Goal: Task Accomplishment & Management: Complete application form

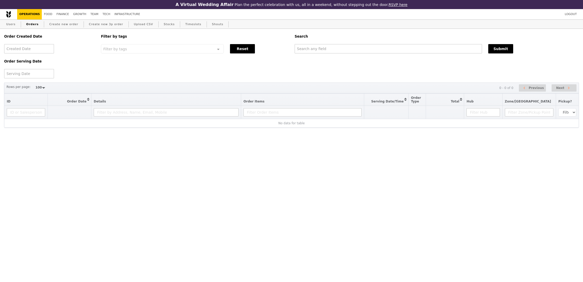
select select "100"
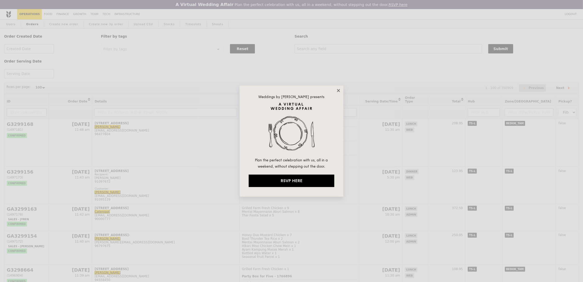
click at [340, 91] on icon at bounding box center [338, 90] width 5 height 5
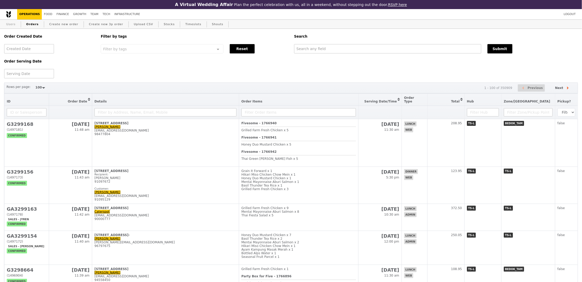
click at [4, 26] on link "Users" at bounding box center [10, 24] width 13 height 9
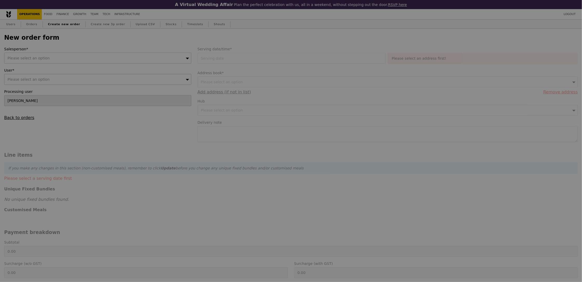
type input "Confirm"
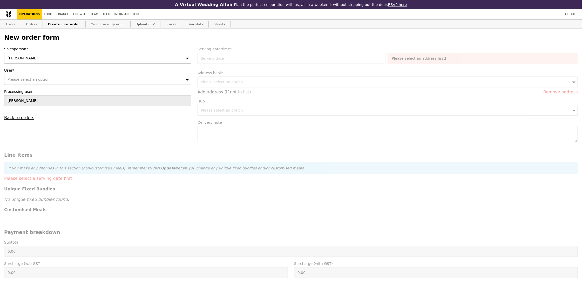
click at [103, 81] on div "Please select an option" at bounding box center [97, 79] width 187 height 11
type input "[PERSON_NAME][EMAIL_ADDRESS][DOMAIN_NAME]"
type input "Confirm"
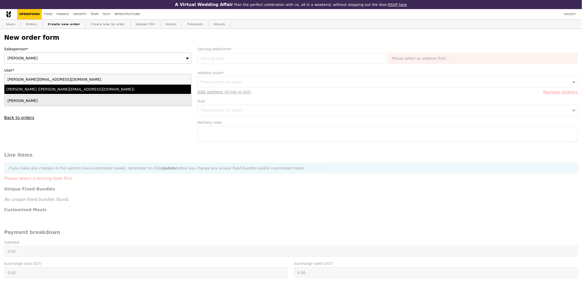
type input "[PERSON_NAME][EMAIL_ADDRESS][DOMAIN_NAME]"
click at [103, 89] on div "Elizabeth Poey (elizabeth.poey@ntu.edu.sg)" at bounding box center [74, 89] width 137 height 5
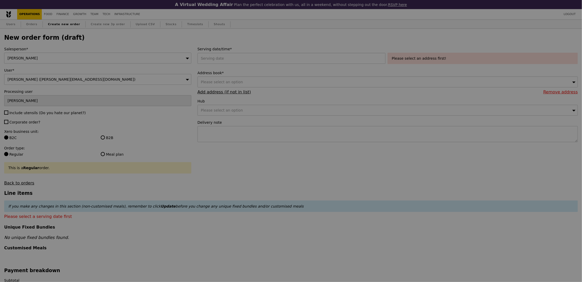
type input "Confirm"
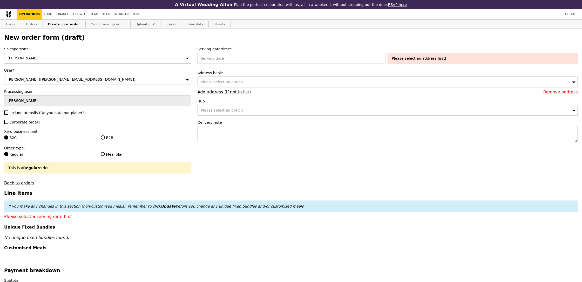
click at [90, 56] on div "Sandy" at bounding box center [97, 58] width 187 height 11
type input "joyce"
type input "Confirm"
drag, startPoint x: 37, startPoint y: 116, endPoint x: 34, endPoint y: 124, distance: 8.8
click at [37, 116] on div "Salesperson* Joyce User* Elizabeth Poey (elizabeth.poey@ntu.edu.sg) Processing …" at bounding box center [97, 115] width 193 height 139
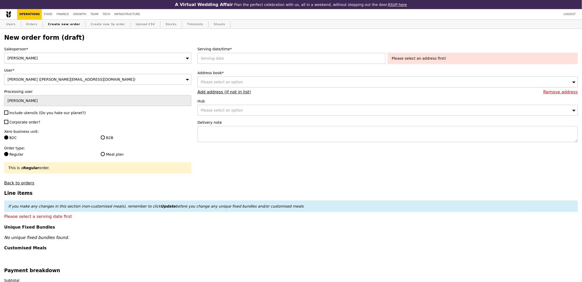
click at [33, 125] on label "Corporate order?" at bounding box center [97, 122] width 187 height 5
click at [8, 124] on input "Corporate order?" at bounding box center [6, 122] width 4 height 4
checkbox input "true"
click at [31, 116] on label "Include utensils (Do you hate our planet?)" at bounding box center [97, 112] width 187 height 5
click at [8, 115] on input "Include utensils (Do you hate our planet?)" at bounding box center [6, 113] width 4 height 4
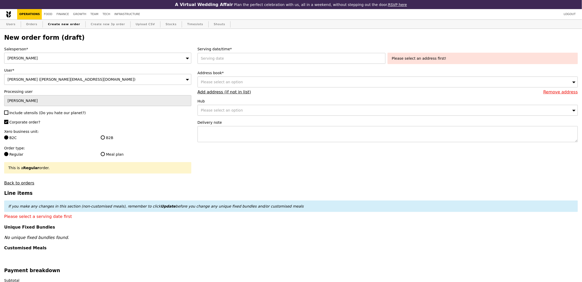
checkbox input "true"
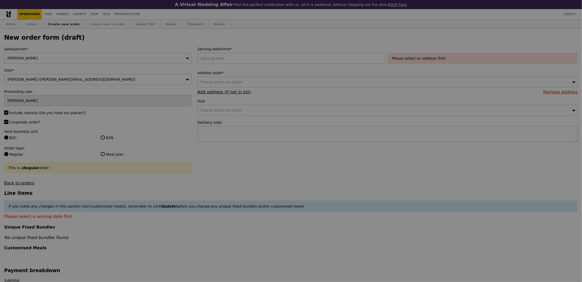
type input "Confirm"
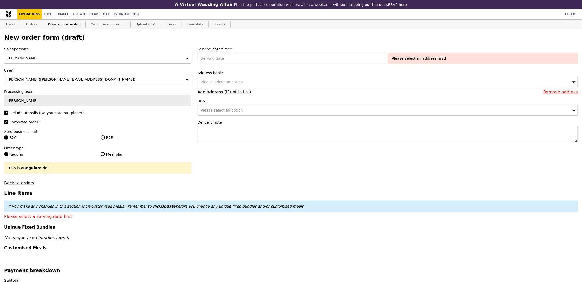
drag, startPoint x: 109, startPoint y: 128, endPoint x: 107, endPoint y: 132, distance: 4.1
click at [108, 128] on div "Salesperson* Joyce User* Elizabeth Poey (elizabeth.poey@ntu.edu.sg) Processing …" at bounding box center [97, 115] width 193 height 139
click at [105, 139] on label "B2B" at bounding box center [146, 137] width 90 height 5
click at [105, 139] on input "B2B" at bounding box center [103, 138] width 4 height 4
radio input "true"
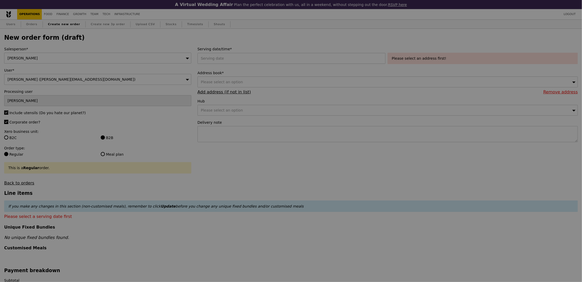
type input "Confirm"
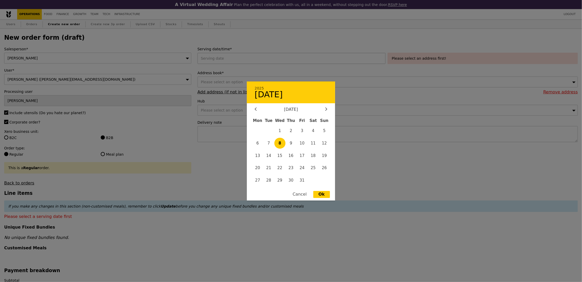
click at [255, 63] on div "2025 October 8 October 2025 Mon Tue Wed Thu Fri Sat Sun 1 2 3 4 5 6 7 8 9 10 11…" at bounding box center [293, 58] width 190 height 11
click at [268, 158] on span "14" at bounding box center [268, 155] width 11 height 11
type input "14 Oct 2025"
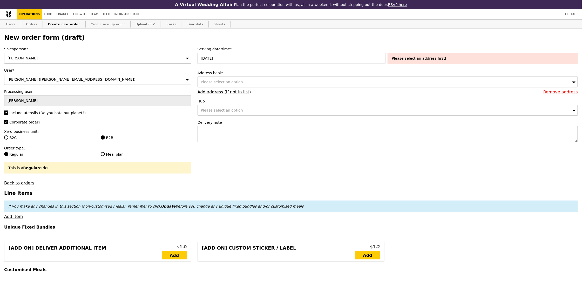
click at [268, 81] on div "Please select an option" at bounding box center [388, 82] width 380 height 11
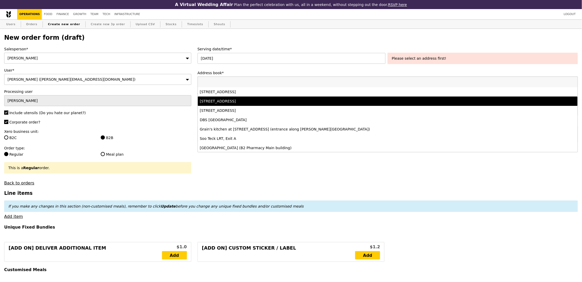
click at [311, 100] on div "48 Nanyang Avenue, #SHHK-04-95, Level 4-Meeting Room 6, Singapore 639818" at bounding box center [341, 101] width 282 height 5
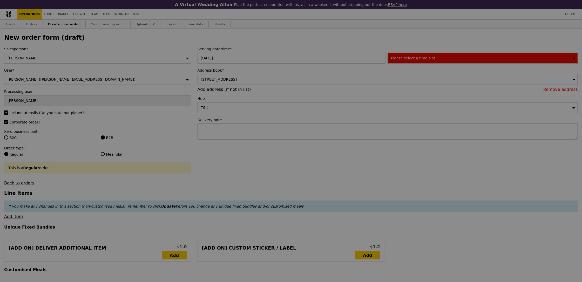
type input "Confirm"
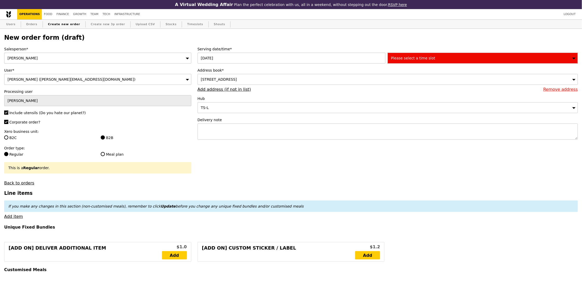
click at [419, 61] on div "Please select a time slot" at bounding box center [483, 58] width 190 height 11
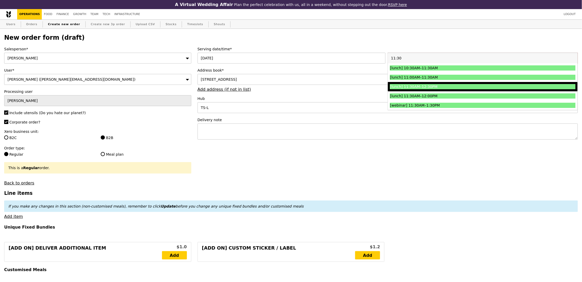
type input "11:30"
click at [437, 84] on li "[lunch] 11:30AM–12:30PM" at bounding box center [483, 86] width 190 height 9
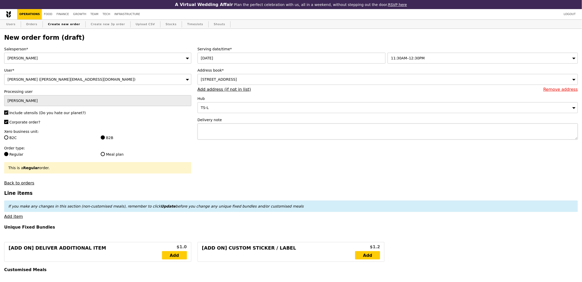
type input "Confirm"
click at [286, 128] on textarea at bounding box center [388, 132] width 380 height 16
paste textarea "Contact Person and HP Number: Elizabeth 98291728 or Farhain 97285850"
type textarea "Contact Person and HP Number: Elizabeth 98291728 or Farhain 97285850"
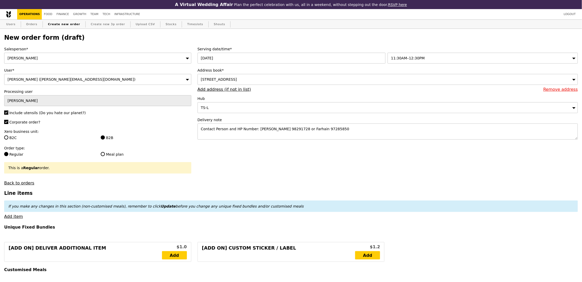
type input "Confirm"
drag, startPoint x: 255, startPoint y: 130, endPoint x: 204, endPoint y: 127, distance: 51.7
click at [204, 127] on textarea "Contact Person and HP Number: Elizabeth 98291728 or Farhain 97285850" at bounding box center [388, 132] width 380 height 16
drag, startPoint x: 204, startPoint y: 127, endPoint x: 199, endPoint y: 126, distance: 4.6
click at [199, 126] on textarea "Contact Person and HP Number: Elizabeth 98291728 or Farhain 97285850" at bounding box center [388, 132] width 380 height 16
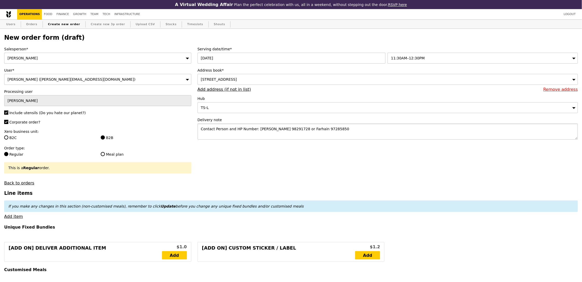
drag, startPoint x: 255, startPoint y: 130, endPoint x: 188, endPoint y: 127, distance: 66.5
type textarea "POC: Elizabeth 98291728 or Farhain 97285850"
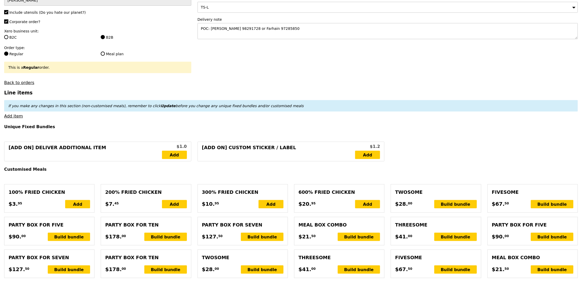
scroll to position [109, 0]
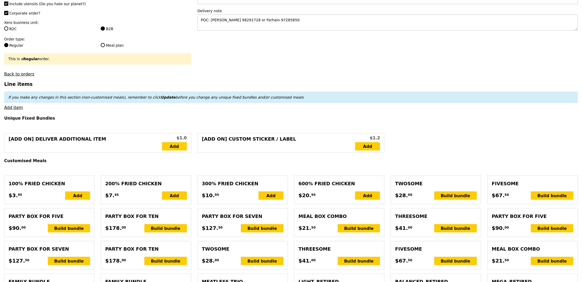
click at [555, 257] on div "Meal Box Combo choice of a main, a drink and a side or dessert $21. 50 Build bu…" at bounding box center [533, 256] width 82 height 20
click at [556, 259] on div "Build bundle" at bounding box center [552, 261] width 43 height 8
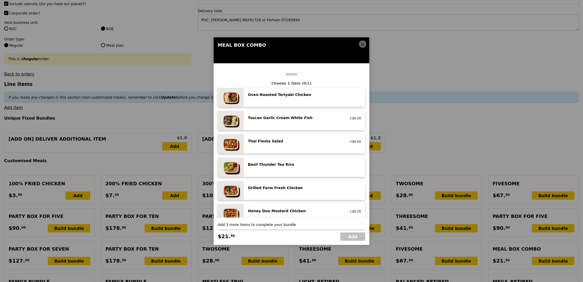
click at [360, 45] on icon at bounding box center [362, 44] width 5 height 5
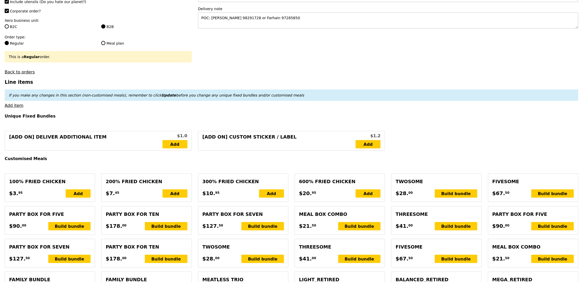
scroll to position [112, 0]
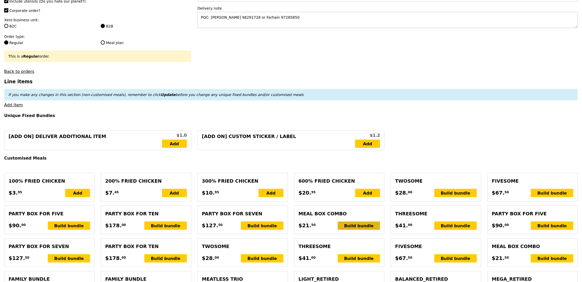
click at [363, 229] on div "Build bundle" at bounding box center [359, 226] width 43 height 8
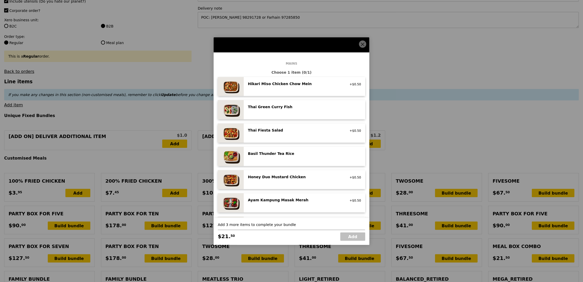
click at [299, 198] on div "Ayam Kampung Masak Merah" at bounding box center [294, 200] width 93 height 5
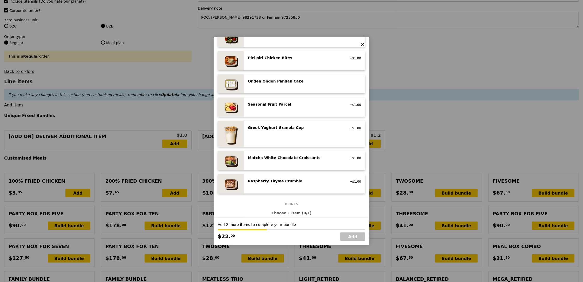
scroll to position [367, 0]
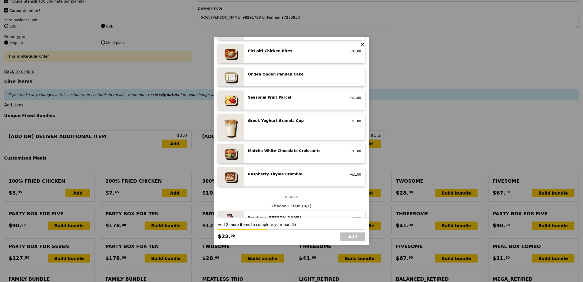
click at [311, 173] on div "Raspberry Thyme Crumble" at bounding box center [294, 174] width 93 height 5
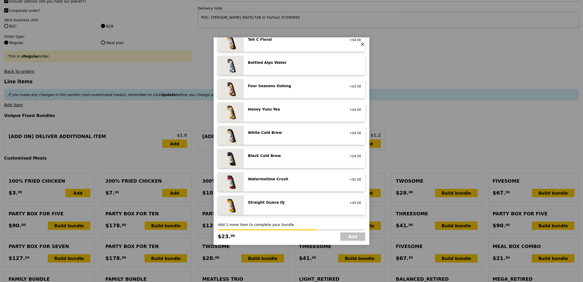
scroll to position [570, 0]
click at [291, 202] on div "Straight Guava OJ" at bounding box center [294, 201] width 93 height 5
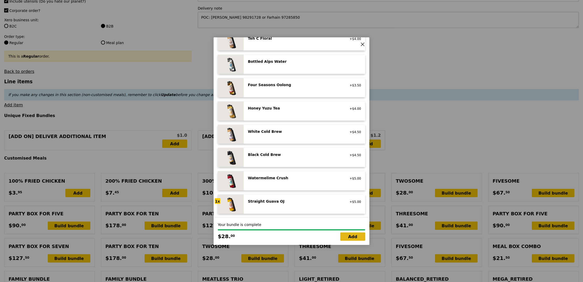
click at [355, 239] on link "Add" at bounding box center [352, 237] width 25 height 8
type input "Loading..."
type input "28.00"
type input "13.76"
type input "15.00"
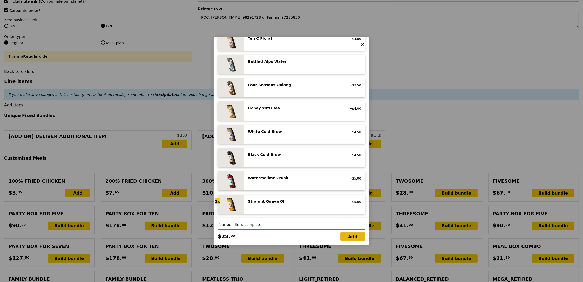
type input "43.00"
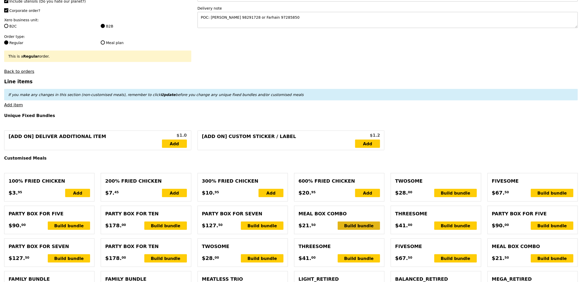
click at [363, 230] on div "Build bundle" at bounding box center [359, 226] width 43 height 8
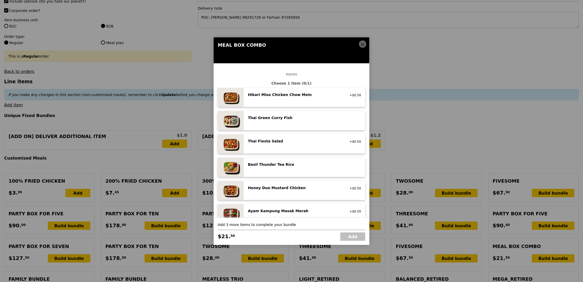
click at [310, 172] on div "Basil Thunder Tea Rice vegetarian, contains allium, barley, egg, nuts, soy, whe…" at bounding box center [304, 167] width 113 height 11
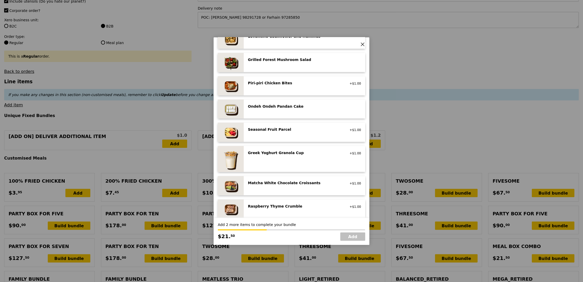
click at [300, 129] on div "Seasonal Fruit Parcel" at bounding box center [294, 129] width 93 height 5
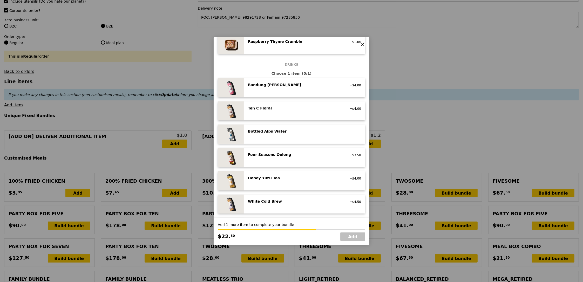
scroll to position [505, 0]
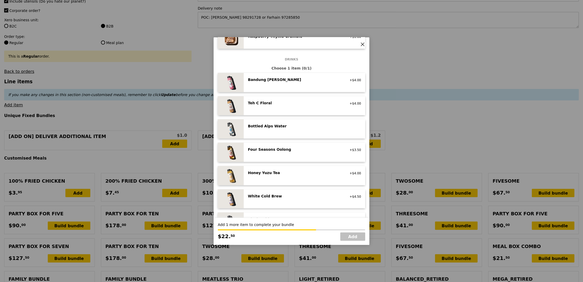
click at [284, 136] on div "Bottled Alps Water no sugar added, no caffeine, vegan" at bounding box center [304, 128] width 121 height 19
click at [353, 239] on link "Add" at bounding box center [352, 237] width 25 height 8
type input "Loading..."
type input "50.50"
type input "65.50"
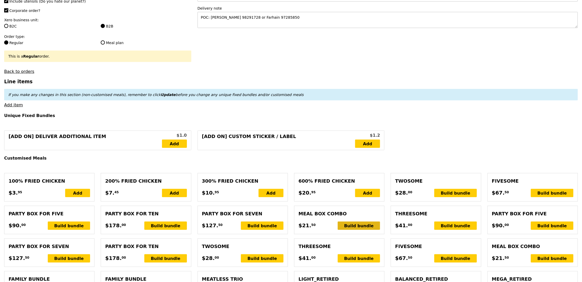
click at [362, 229] on div "Build bundle" at bounding box center [359, 226] width 43 height 8
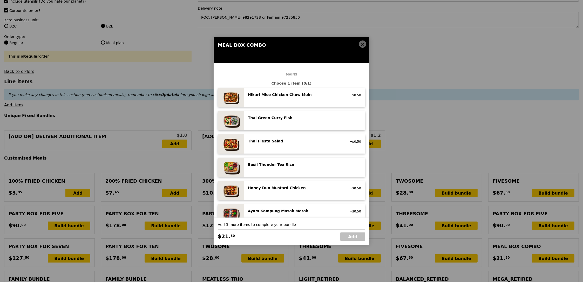
click at [300, 93] on div "Hikari Miso Chicken Chow Mein" at bounding box center [294, 94] width 93 height 5
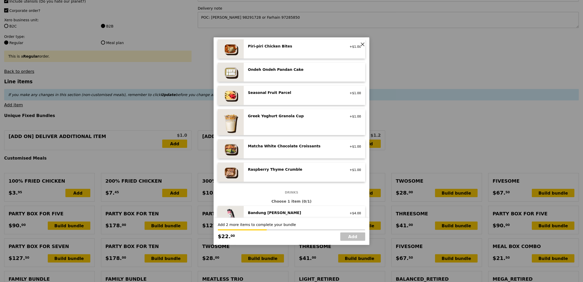
scroll to position [403, 0]
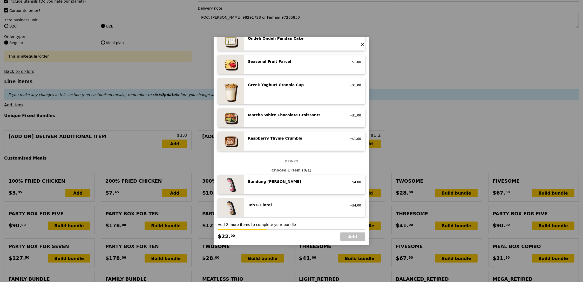
click at [295, 114] on div "Matcha White Chocolate Croissants" at bounding box center [294, 114] width 93 height 5
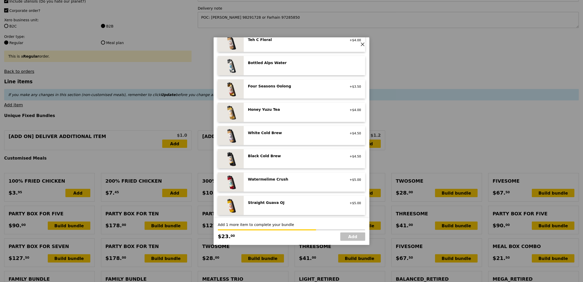
scroll to position [570, 0]
click at [289, 185] on div "Watermelime Crush no caffeine, vegan +$5.00" at bounding box center [304, 180] width 113 height 11
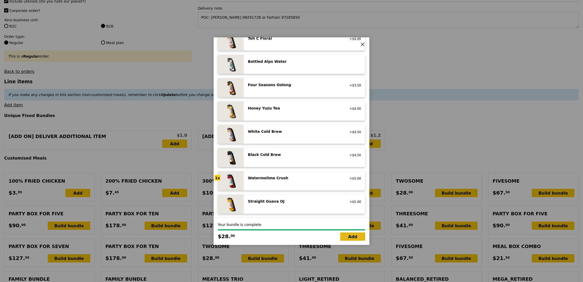
click at [349, 238] on link "Add" at bounding box center [352, 237] width 25 height 8
type input "Loading..."
type input "78.50"
type input "93.50"
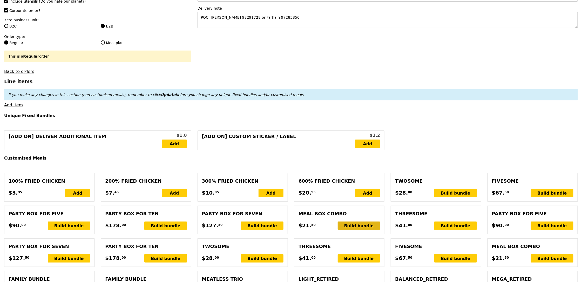
click at [359, 230] on div "Build bundle" at bounding box center [359, 226] width 43 height 8
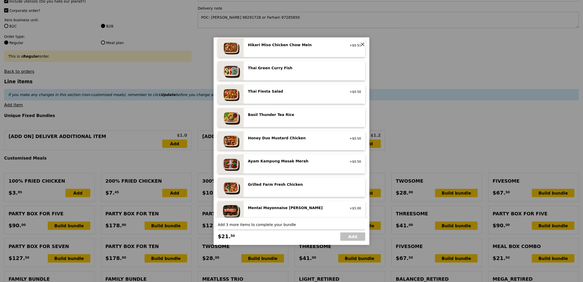
scroll to position [85, 0]
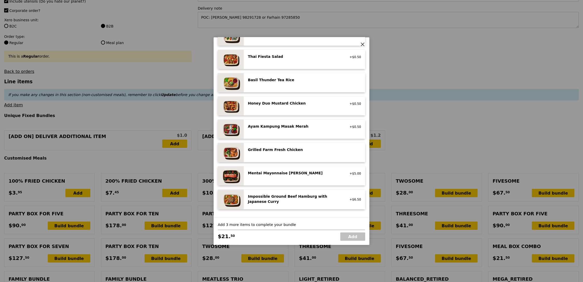
click at [291, 151] on div "Grilled Farm Fresh Chicken" at bounding box center [294, 149] width 93 height 5
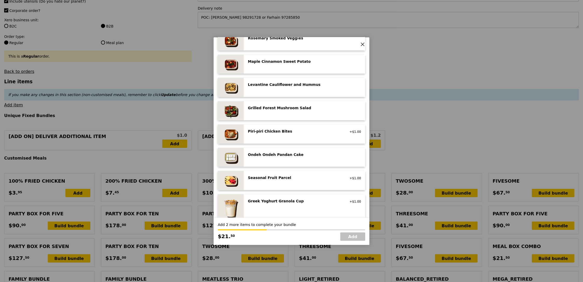
scroll to position [301, 0]
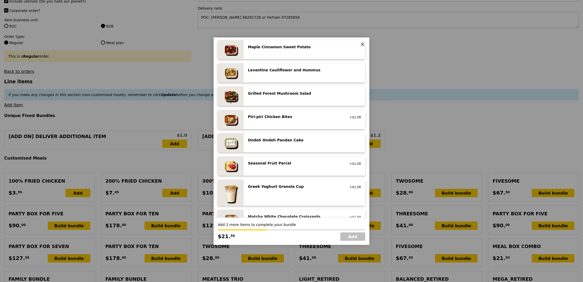
click at [287, 148] on div "Ondeh Ondeh Pandan Cake vegetarian, contains dairy, egg, wheat" at bounding box center [304, 143] width 113 height 11
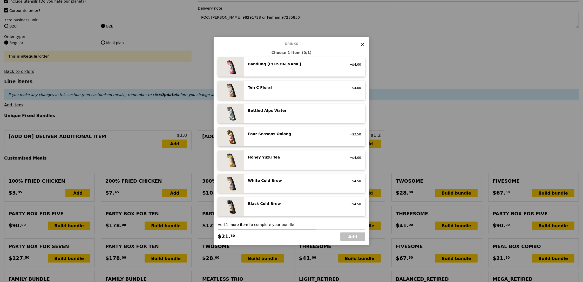
scroll to position [523, 0]
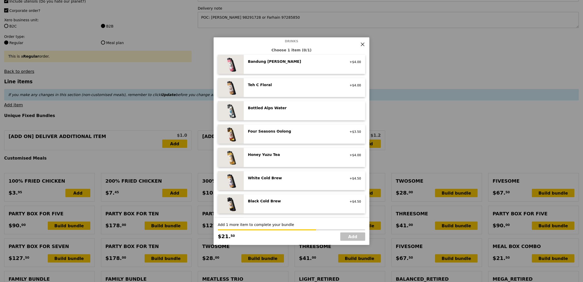
click at [279, 182] on div "White Cold Brew vegan +$4.50" at bounding box center [304, 180] width 113 height 11
click at [354, 240] on link "Add" at bounding box center [352, 237] width 25 height 8
type input "Loading..."
type input "104.50"
type input "119.50"
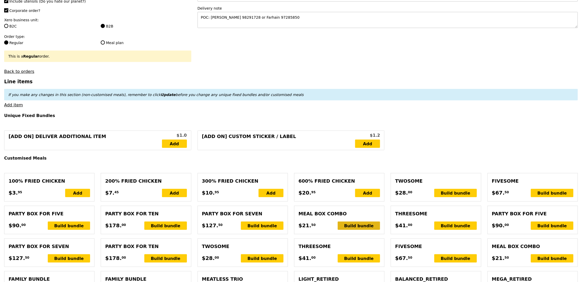
click at [358, 228] on div "Build bundle" at bounding box center [359, 226] width 43 height 8
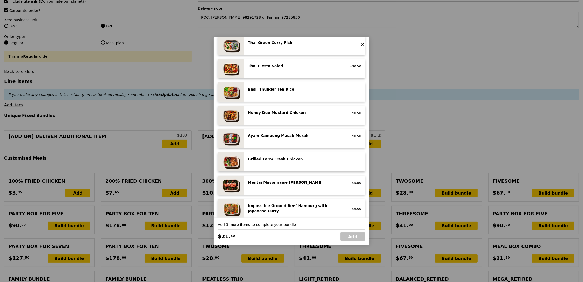
scroll to position [79, 0]
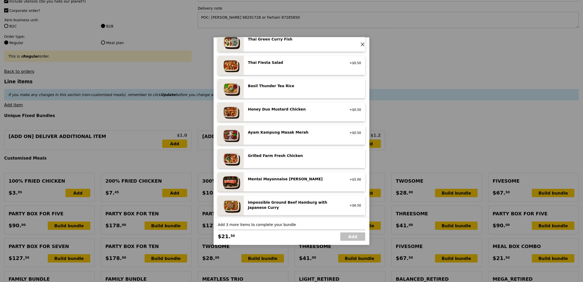
click at [292, 182] on div "Mentai Mayonnaise Aburi Salmon pescatarian, contains egg, soy, wheat" at bounding box center [294, 180] width 99 height 6
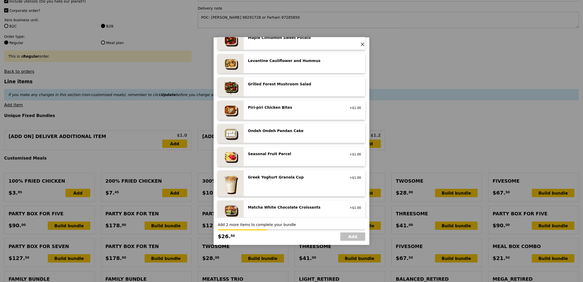
scroll to position [311, 0]
click at [289, 188] on div "Greek Yoghurt Granola Cup vegetarian, contains dairy, nuts +$1.00" at bounding box center [304, 183] width 113 height 18
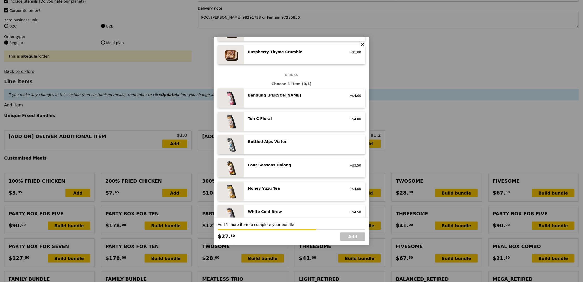
scroll to position [490, 0]
click at [290, 187] on div "Honey Yuzu Tea" at bounding box center [294, 188] width 93 height 5
click at [350, 235] on link "Add" at bounding box center [352, 237] width 25 height 8
type input "Loading..."
type input "136.00"
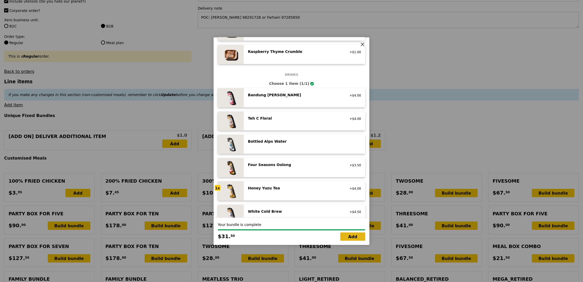
type input "11.06"
type input "12.05"
type input "148.05"
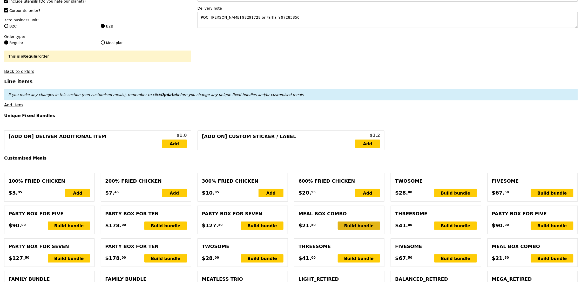
click at [363, 226] on div "Build bundle" at bounding box center [359, 226] width 43 height 8
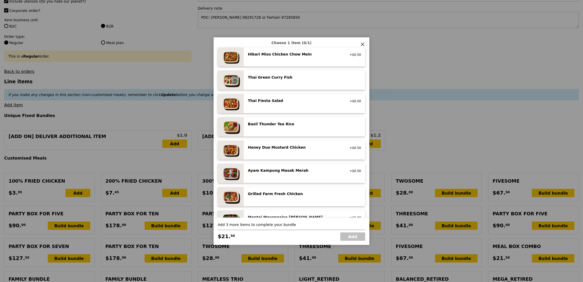
scroll to position [25, 0]
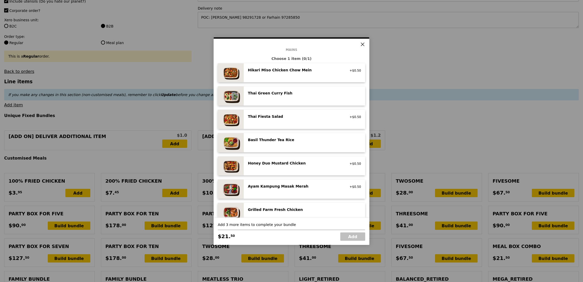
click at [301, 67] on div "Hikari Miso Chicken Chow Mein high protein, contains allium, dairy, egg, soy, w…" at bounding box center [304, 72] width 121 height 19
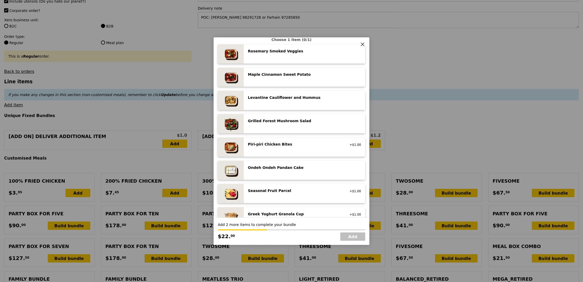
scroll to position [274, 0]
click at [293, 198] on div "Seasonal Fruit Parcel vegan +$1.00" at bounding box center [304, 193] width 113 height 11
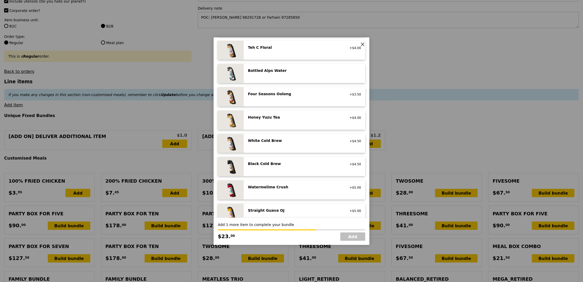
scroll to position [570, 0]
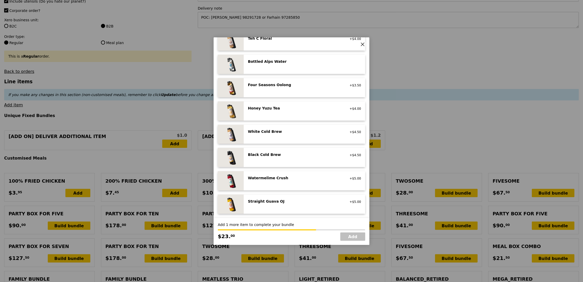
click at [293, 87] on div "Four Seasons Oolong" at bounding box center [294, 84] width 93 height 5
click at [358, 236] on link "Add" at bounding box center [352, 237] width 25 height 8
type input "Loading..."
type input "162.50"
type input "8.62"
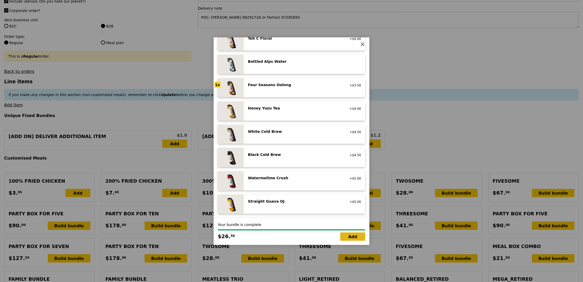
type input "9.40"
type input "171.90"
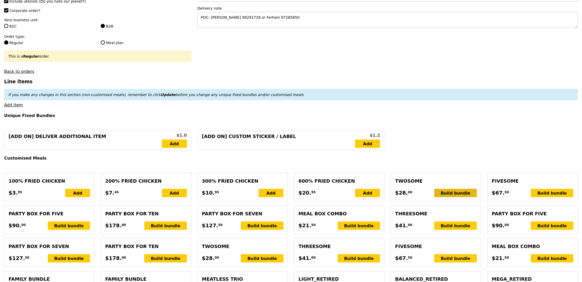
click at [459, 193] on div "Build bundle" at bounding box center [455, 193] width 43 height 8
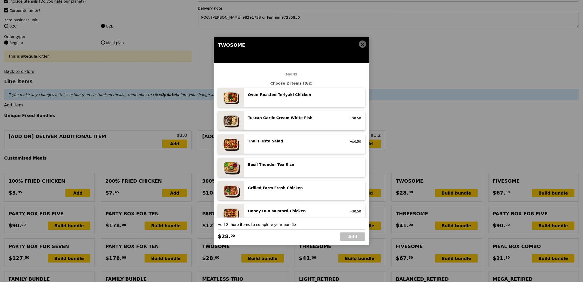
click at [362, 44] on icon at bounding box center [362, 44] width 5 height 5
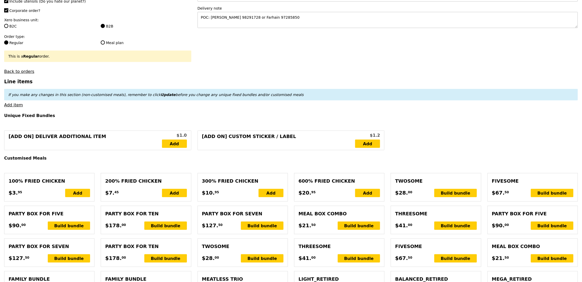
click at [507, 177] on div "Fivesome choice of five mains and an option of drinks, desserts and sides $67. …" at bounding box center [533, 187] width 90 height 28
click at [275, 263] on div "Build bundle" at bounding box center [262, 258] width 43 height 8
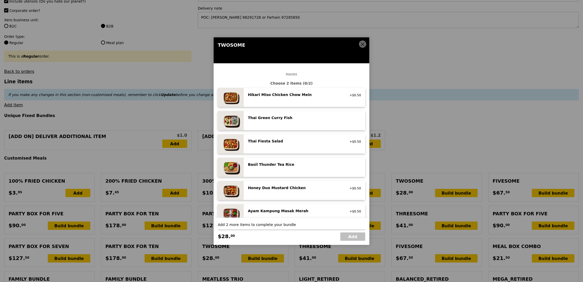
click at [291, 119] on div "Thai Green Curry Fish" at bounding box center [294, 117] width 93 height 5
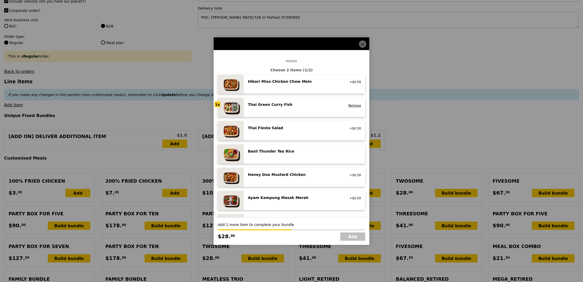
scroll to position [20, 0]
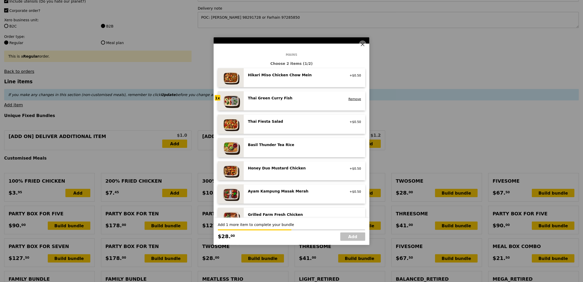
click at [307, 173] on div "Honey Duo Mustard Chicken high protein, contains allium, soy, wheat +$0.50" at bounding box center [304, 171] width 113 height 11
click at [355, 239] on link "Add" at bounding box center [352, 237] width 25 height 8
type input "Loading..."
type input "191.00"
type input "6.01"
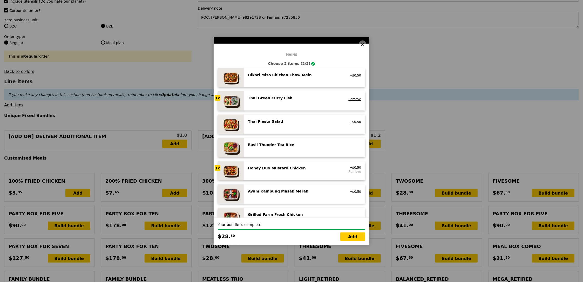
type input "6.55"
type input "197.55"
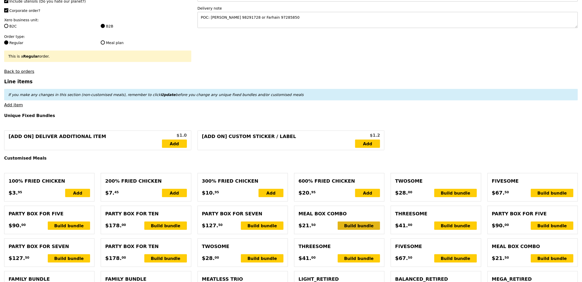
click at [349, 224] on div "Build bundle" at bounding box center [359, 226] width 43 height 8
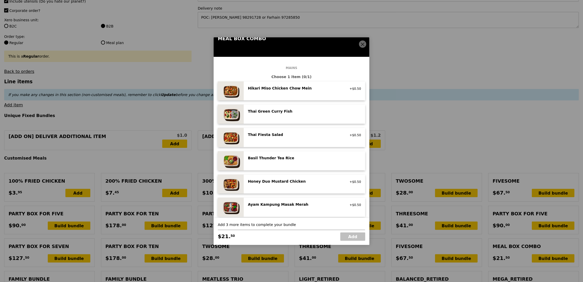
scroll to position [7, 0]
click at [275, 203] on div "Ayam Kampung Masak Merah" at bounding box center [294, 204] width 93 height 5
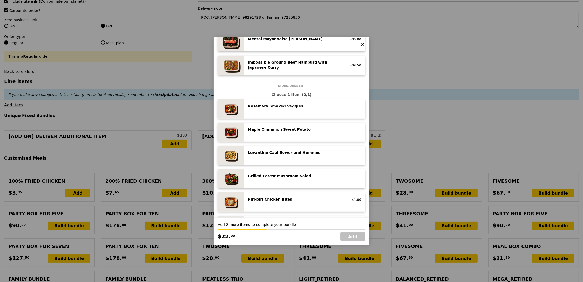
scroll to position [220, 0]
click at [281, 178] on div "Grilled Forest Mushroom Salad low carb, vegan" at bounding box center [294, 176] width 99 height 6
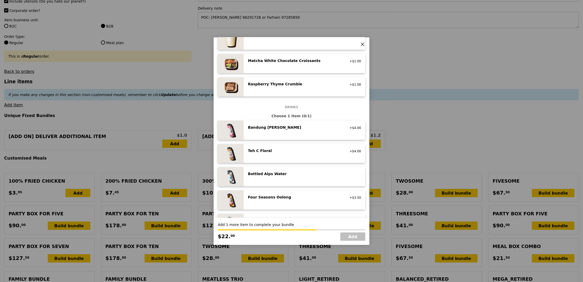
scroll to position [570, 0]
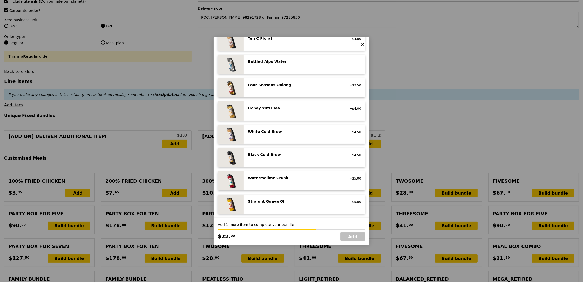
click at [325, 92] on div "Four Seasons Oolong no sugar added, vegan +$3.50" at bounding box center [304, 87] width 113 height 11
click at [347, 235] on link "Add" at bounding box center [352, 237] width 25 height 8
type input "Loading..."
type input "216.50"
type input "3.67"
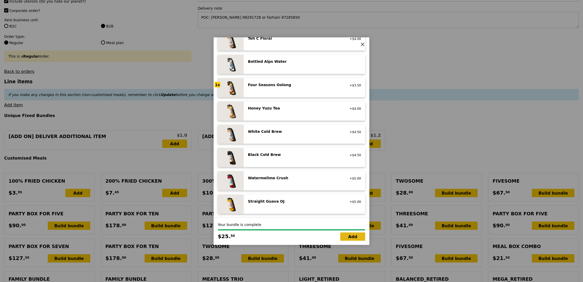
type input "4.00"
type input "220.50"
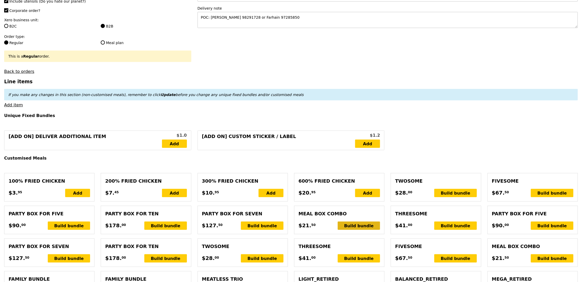
click at [359, 226] on div "Build bundle" at bounding box center [359, 226] width 43 height 8
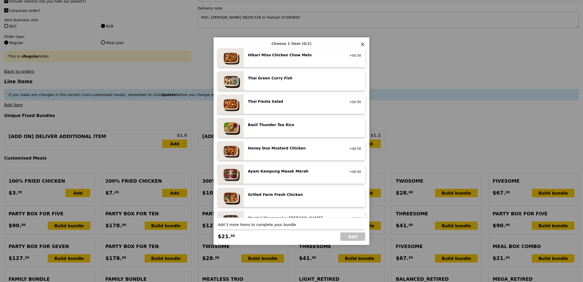
scroll to position [56, 0]
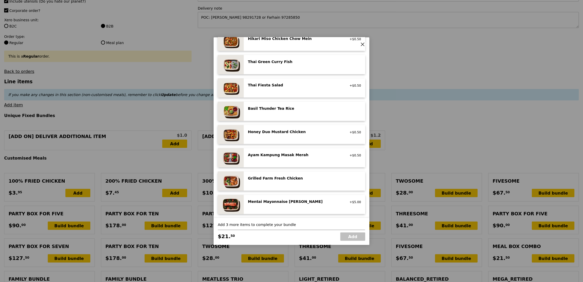
click at [302, 184] on div "Grilled Farm Fresh Chicken high protein, contains allium, dairy, nuts, soy" at bounding box center [304, 181] width 113 height 11
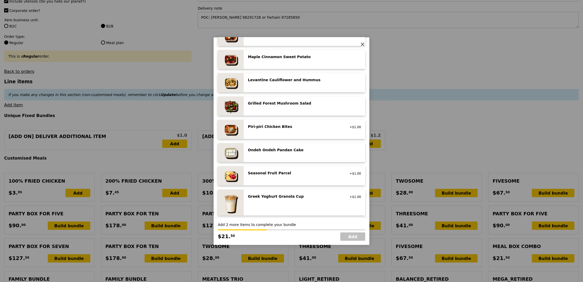
scroll to position [292, 0]
click at [304, 175] on div "Seasonal Fruit Parcel" at bounding box center [294, 172] width 93 height 5
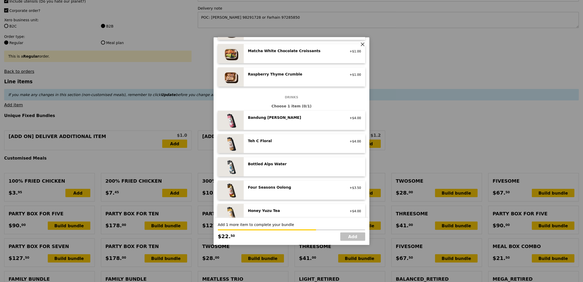
scroll to position [491, 0]
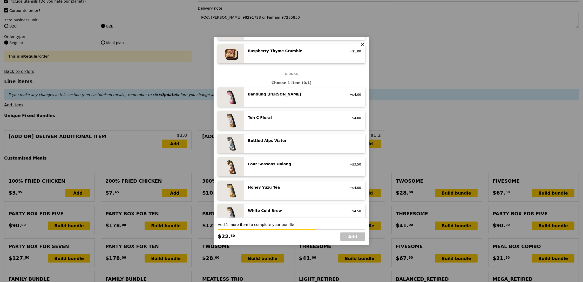
click at [296, 168] on div "Four Seasons Oolong no sugar added, vegan +$3.50" at bounding box center [304, 166] width 113 height 11
click at [355, 236] on link "Add" at bounding box center [352, 237] width 25 height 8
type input "Loading..."
type input "242.50"
type input "3.62"
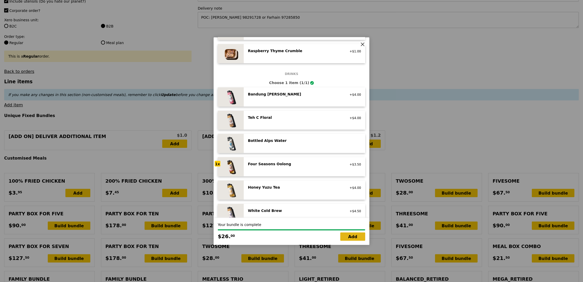
type input "3.95"
type input "246.45"
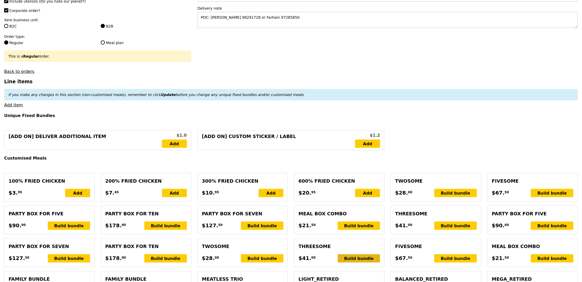
click at [362, 258] on div "Build bundle" at bounding box center [359, 258] width 43 height 8
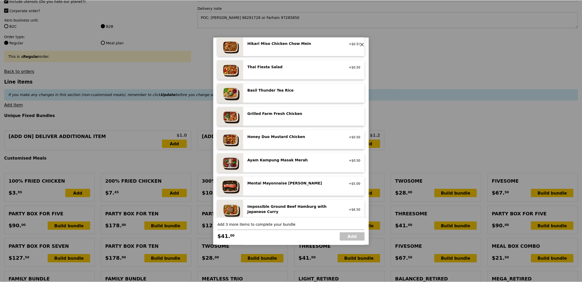
scroll to position [114, 0]
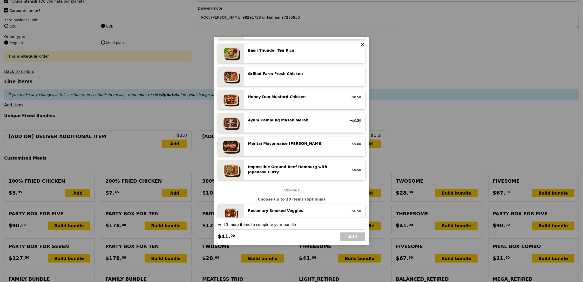
click at [315, 145] on div "Mentai Mayonnaise [PERSON_NAME]" at bounding box center [294, 143] width 93 height 5
click at [308, 57] on div "Basil Thunder Tea Rice vegetarian, contains allium, barley, egg, nuts, soy, whe…" at bounding box center [304, 53] width 113 height 11
click at [361, 239] on link "Add" at bounding box center [352, 237] width 25 height 8
type input "Loading..."
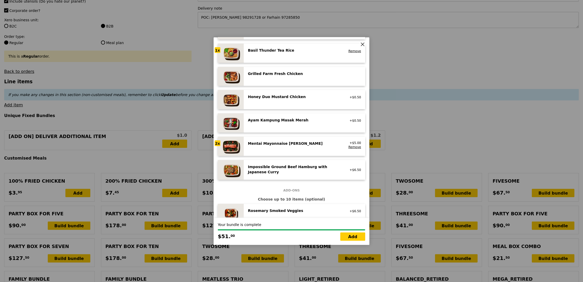
type input "293.50"
type input "297.45"
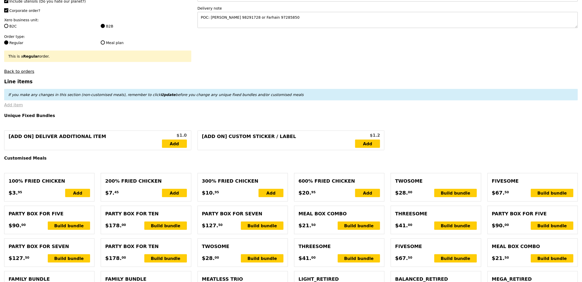
type input "Confirm"
click at [19, 105] on link "Add item" at bounding box center [13, 105] width 19 height 5
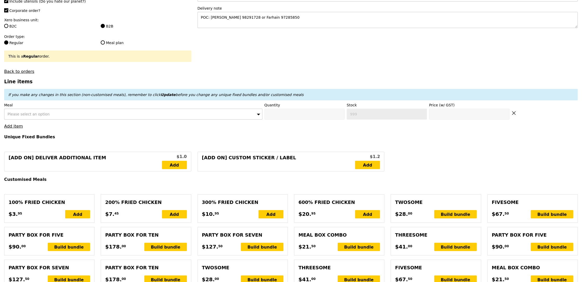
click at [56, 115] on div "Please select an option" at bounding box center [133, 114] width 258 height 11
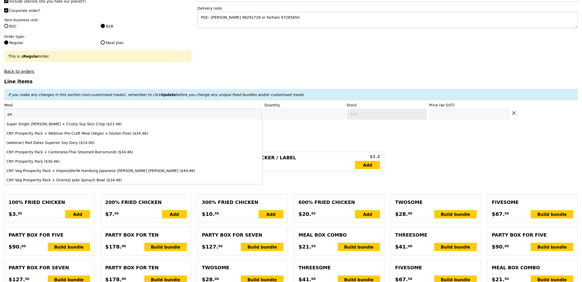
type input "p"
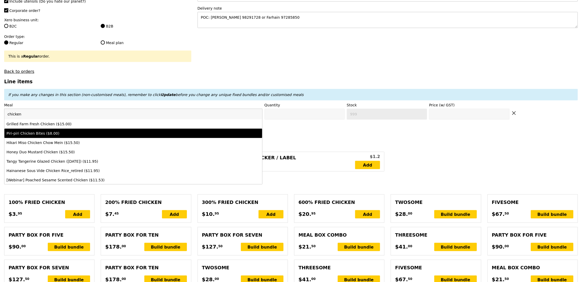
type input "chicken"
click at [47, 133] on div "Piri-piri Chicken Bites ($8.00)" at bounding box center [101, 133] width 190 height 5
type input "Confirm anyway"
type input "0"
type input "495"
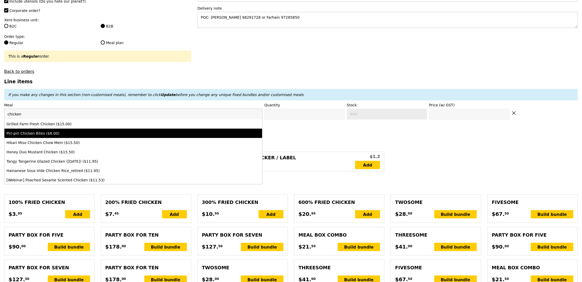
type input "8.0"
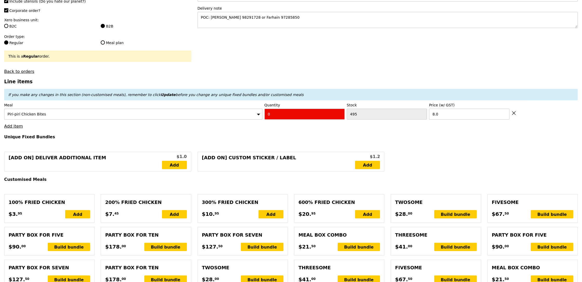
click at [276, 115] on input "0" at bounding box center [305, 114] width 80 height 11
type input "Confirm"
type input "2"
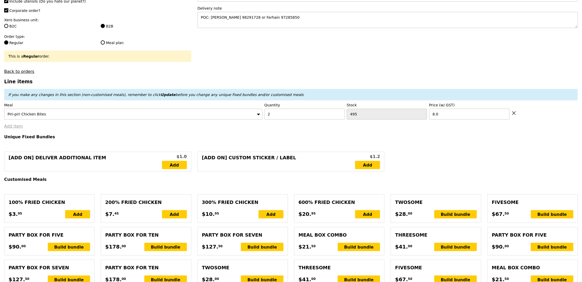
click at [10, 126] on link "Add item" at bounding box center [13, 126] width 19 height 5
type input "Loading..."
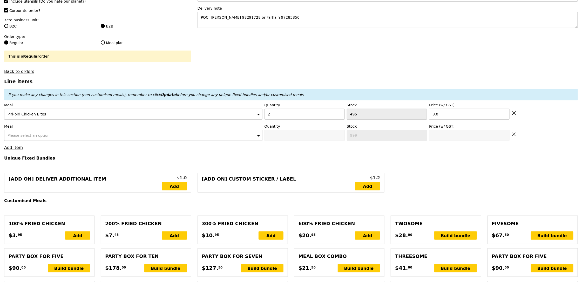
click at [40, 135] on span "Please select an option" at bounding box center [29, 135] width 42 height 4
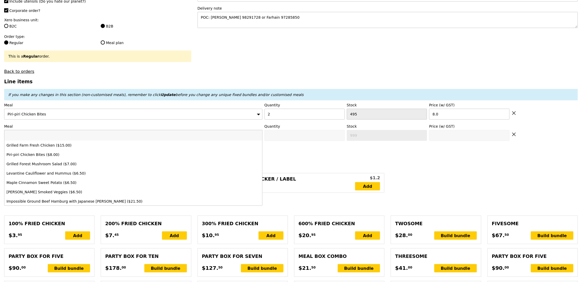
type input "309.50"
type input "313.45"
type input "Confirm"
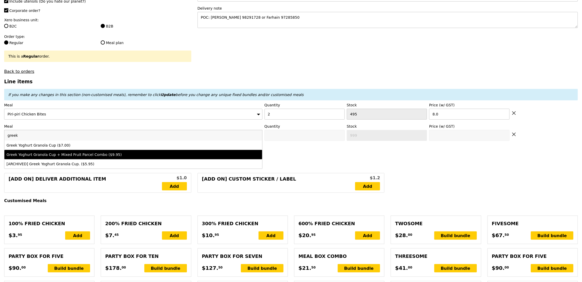
type input "greek"
click at [130, 148] on div "Greek Yoghurt Granola Cup ($7.00)" at bounding box center [101, 145] width 190 height 5
type input "Confirm anyway"
type input "0"
type input "499"
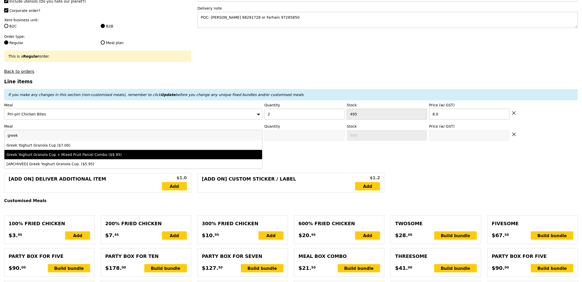
type input "7.0"
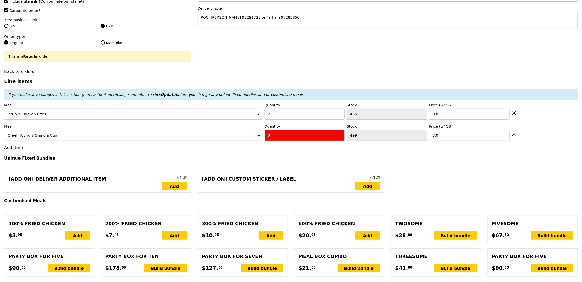
click at [279, 133] on input "0" at bounding box center [305, 135] width 80 height 11
type input "Confirm"
type input "2"
click at [259, 161] on h4 "Unique Fixed Bundles" at bounding box center [291, 158] width 574 height 5
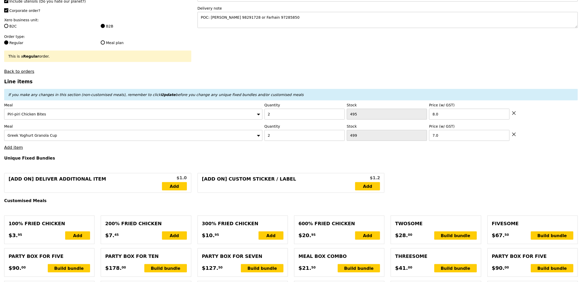
type input "Loading..."
click at [18, 149] on link "Add item" at bounding box center [13, 147] width 19 height 5
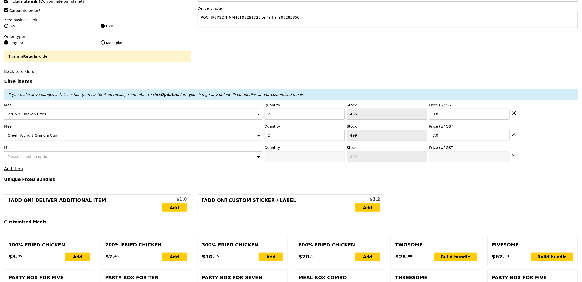
click at [38, 150] on label "Meal" at bounding box center [133, 147] width 258 height 5
click at [39, 159] on span "Please select an option" at bounding box center [29, 157] width 42 height 4
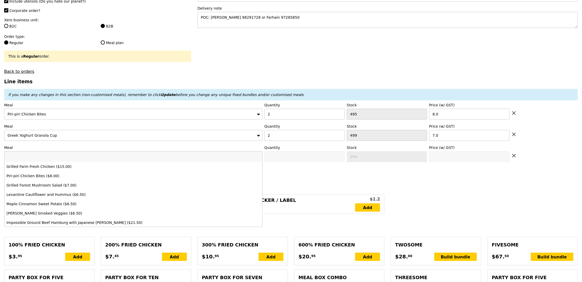
type input "323.50"
type input "327.45"
type input "Confirm"
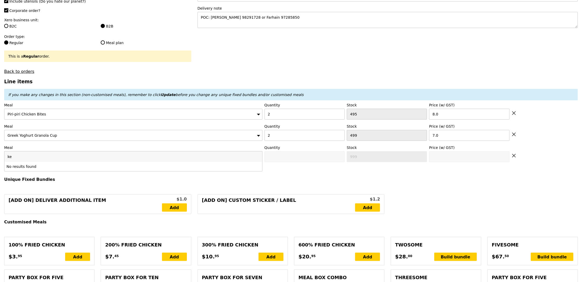
type input "k"
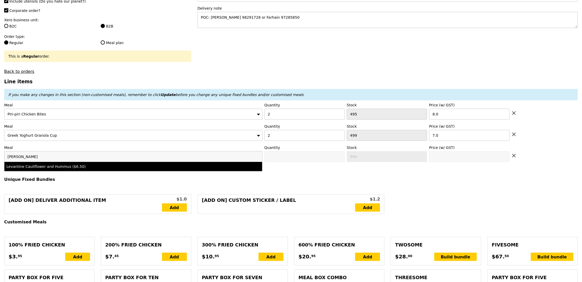
type input "levan"
click at [55, 168] on div "Levantine Cauliflower and Hummus ($6.50)" at bounding box center [101, 166] width 190 height 5
type input "Confirm anyway"
type input "0"
type input "494"
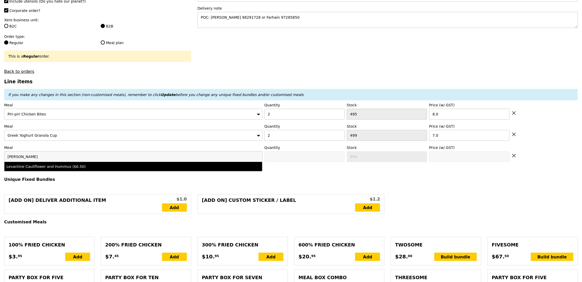
type input "6.5"
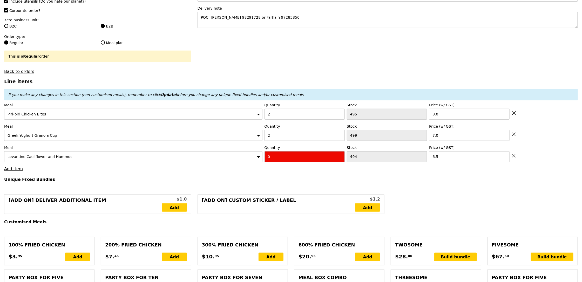
click at [284, 161] on input "0" at bounding box center [305, 156] width 80 height 11
type input "Confirm"
type input "2"
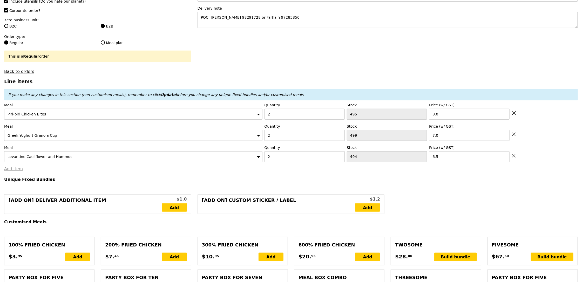
click at [16, 168] on link "Add item" at bounding box center [13, 168] width 19 height 5
type input "Loading..."
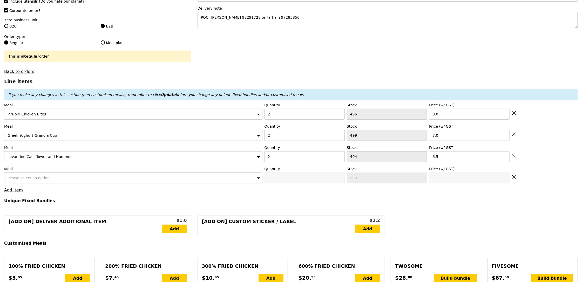
click at [45, 175] on div "Please select an option" at bounding box center [133, 178] width 258 height 11
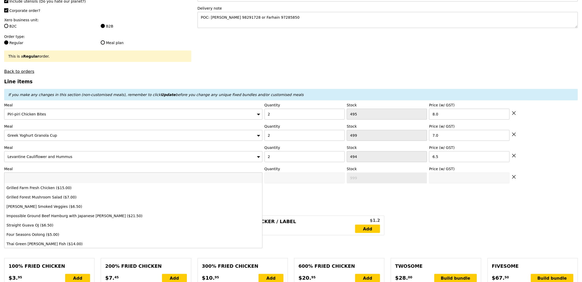
type input "g"
type input "336.50"
type input "340.45"
type input "grilled"
type input "Confirm"
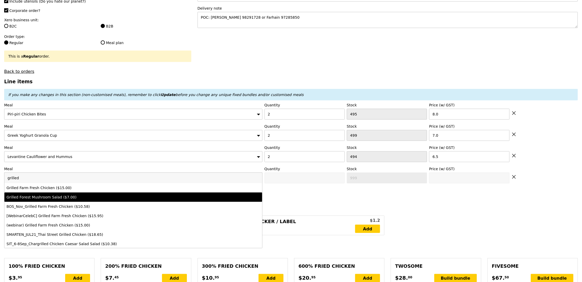
type input "grilled"
click at [53, 200] on div "Grilled Forest Mushroom Salad ($7.00)" at bounding box center [101, 197] width 190 height 5
type input "Confirm anyway"
type input "0"
type input "489"
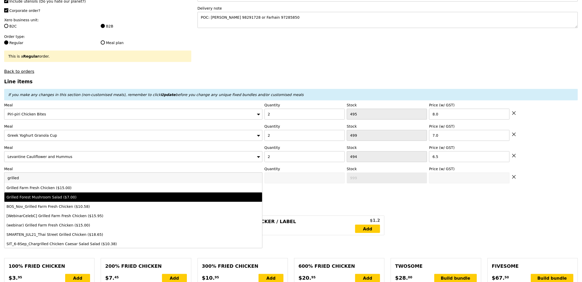
type input "7.0"
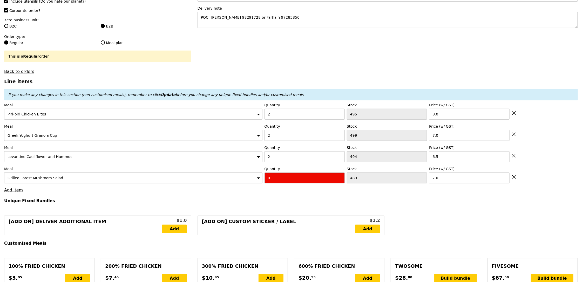
click at [282, 182] on input "0" at bounding box center [305, 178] width 80 height 11
type input "Confirm"
type input "1"
click at [272, 199] on h4 "Unique Fixed Bundles" at bounding box center [291, 200] width 574 height 5
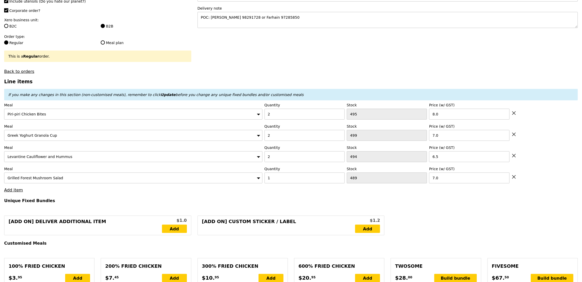
type input "Loading..."
click at [288, 118] on input "2" at bounding box center [305, 114] width 80 height 11
type input "343.50"
type input "347.45"
type input "1"
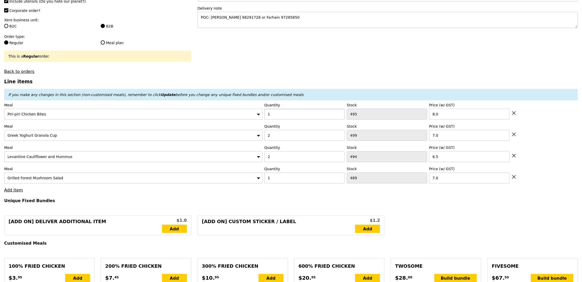
type input "Confirm"
type input "1"
type input "Loading..."
type input "335.50"
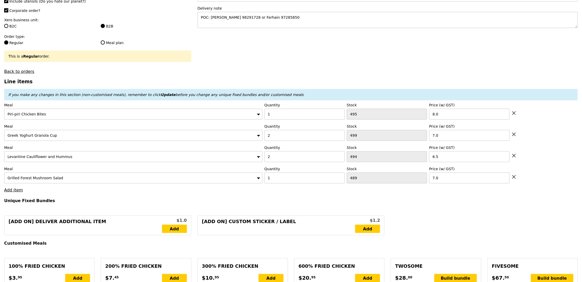
type input "339.45"
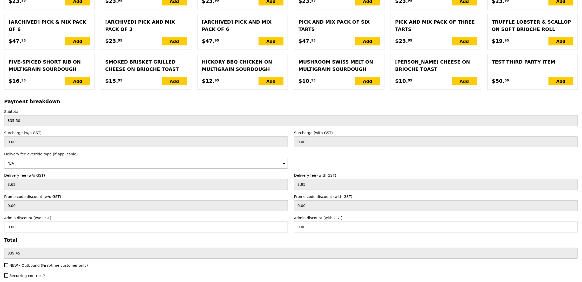
scroll to position [1118, 0]
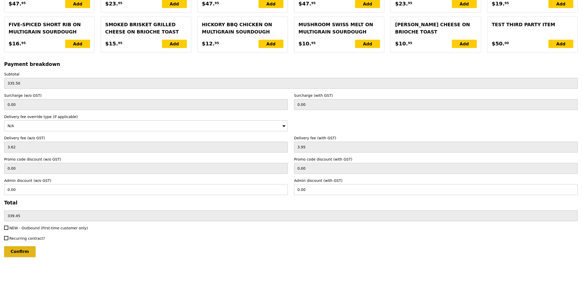
click at [21, 253] on input "Confirm" at bounding box center [19, 251] width 31 height 11
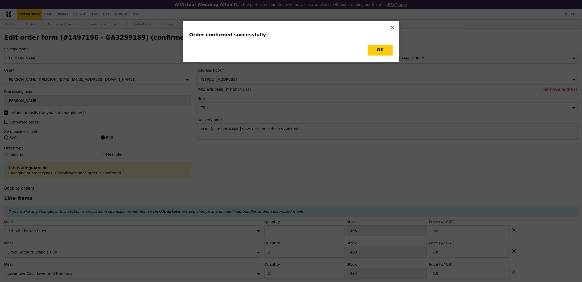
type input "Loading..."
checkbox input "false"
type input "489"
type input "7.00"
type input "494"
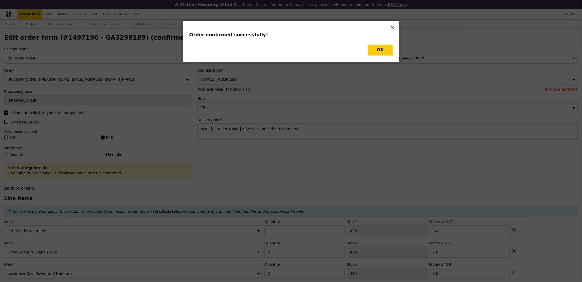
type input "6.50"
type input "499"
type input "7.00"
type input "495"
type input "8.00"
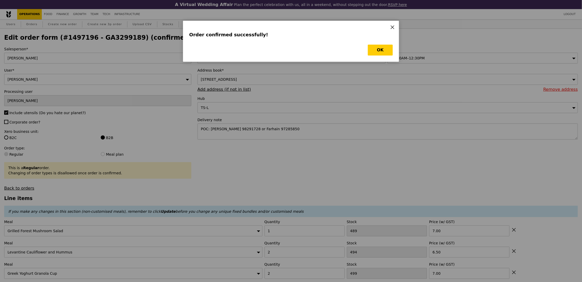
type input "Update"
type input "487"
type input "492"
type input "496"
type input "494"
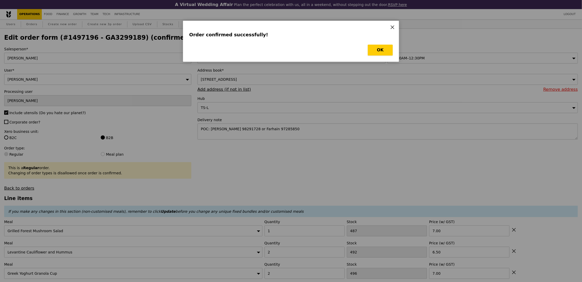
drag, startPoint x: 379, startPoint y: 51, endPoint x: 382, endPoint y: 52, distance: 3.0
click at [379, 51] on button "OK" at bounding box center [380, 50] width 25 height 11
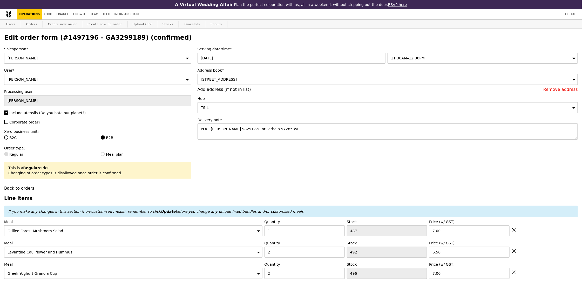
click at [95, 41] on h2 "Edit order form (#1497196 - GA3299189) (confirmed)" at bounding box center [291, 37] width 574 height 7
copy h2 "GA3299189"
click at [33, 24] on link "Orders" at bounding box center [31, 24] width 15 height 9
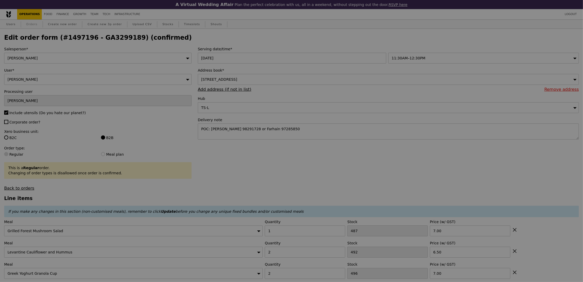
select select "100"
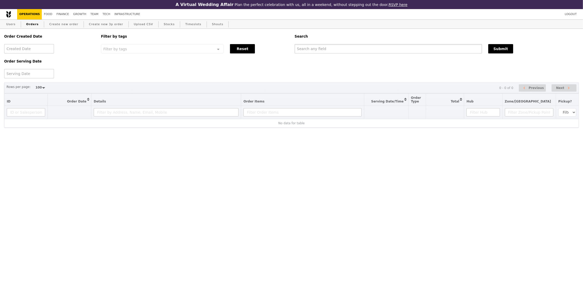
click at [397, 53] on input "text" at bounding box center [388, 48] width 187 height 9
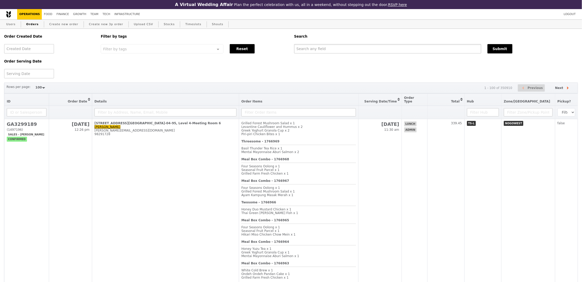
click at [398, 50] on input "text" at bounding box center [387, 48] width 187 height 9
paste input "GA3299189"
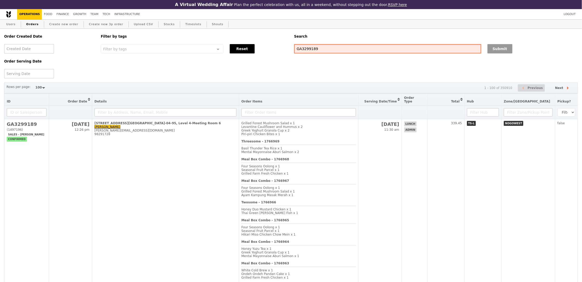
type input "GA3299189"
click at [493, 49] on button "Submit" at bounding box center [500, 48] width 25 height 9
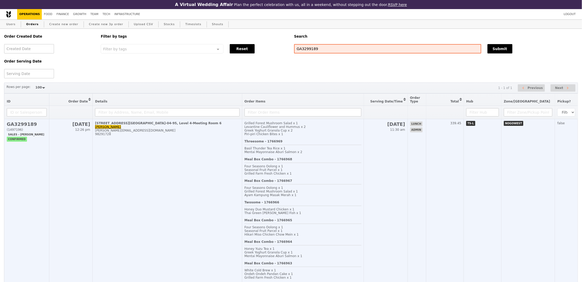
click at [201, 223] on td "48 Nanyang Avenue, #SHHK-04-95, Level 4-Meeting Room 6 Elizabeth Poey elizabeth…" at bounding box center [167, 234] width 149 height 231
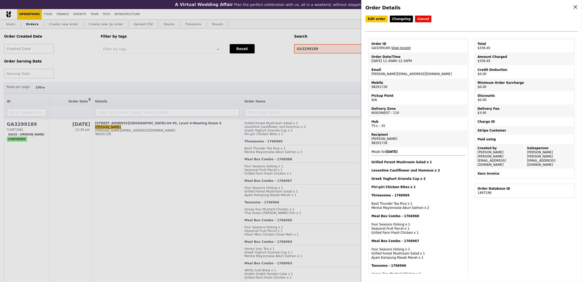
click at [404, 45] on div "Order ID" at bounding box center [418, 44] width 94 height 4
click at [405, 47] on link "View receipt" at bounding box center [400, 48] width 19 height 4
click at [376, 23] on div "Edit order Changelog Cancel Order ID GA3299189 – View receipt Order Date/Time 1…" at bounding box center [472, 27] width 212 height 23
click at [378, 20] on link "Edit order" at bounding box center [377, 19] width 22 height 7
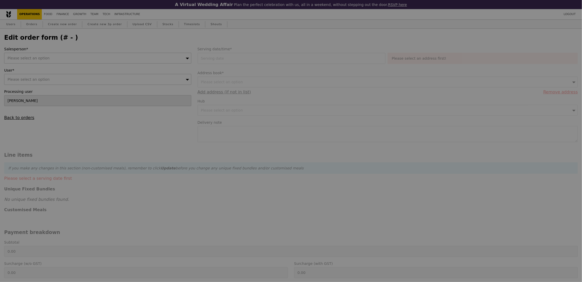
type input "14 Oct 2025"
type textarea "POC: Elizabeth 98291728 or Farhain 97285850"
type input "335.50"
type input "3.62"
type input "3.95"
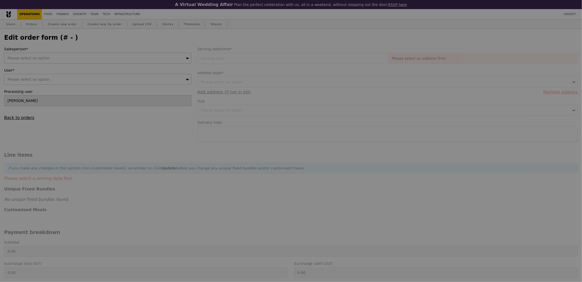
type input "339.45"
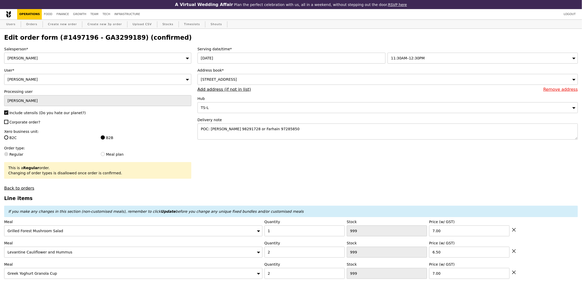
type input "Update"
type input "487"
type input "492"
type input "496"
type input "494"
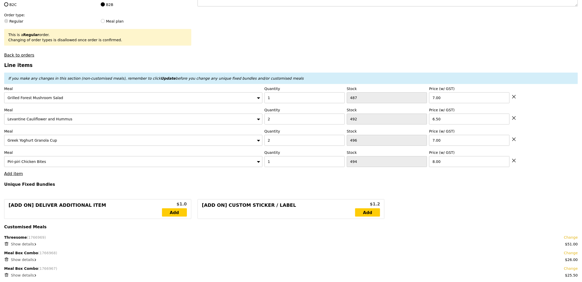
scroll to position [297, 0]
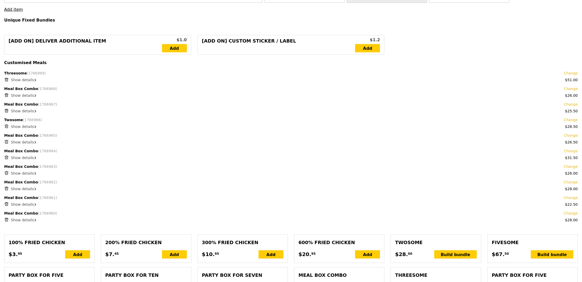
click at [30, 127] on span "Show details" at bounding box center [22, 127] width 23 height 4
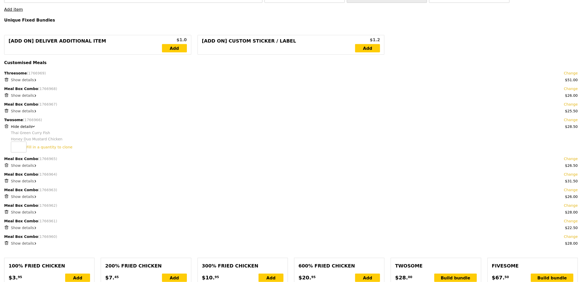
click at [163, 147] on div "Fill in a quantity to clone" at bounding box center [294, 147] width 567 height 11
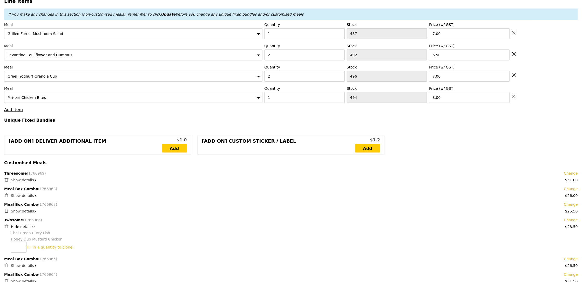
scroll to position [125, 0]
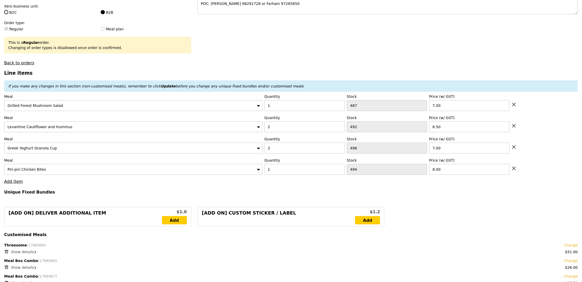
click at [16, 184] on link "Add item" at bounding box center [13, 181] width 19 height 5
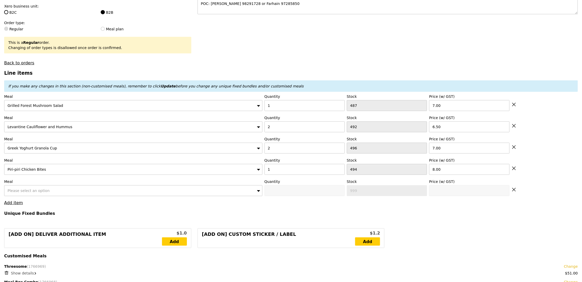
click at [60, 191] on div "Please select an option" at bounding box center [133, 190] width 258 height 11
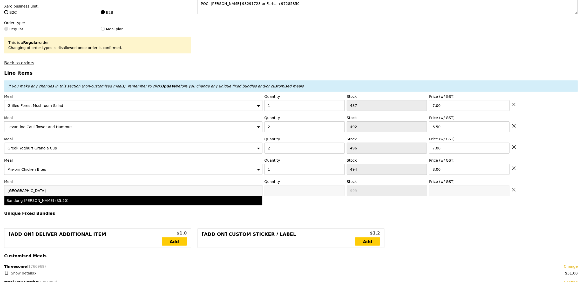
type input "bandung"
click at [71, 200] on div "Bandung Gao ($5.50)" at bounding box center [101, 200] width 190 height 5
type input "0"
type input "500"
type input "5.5"
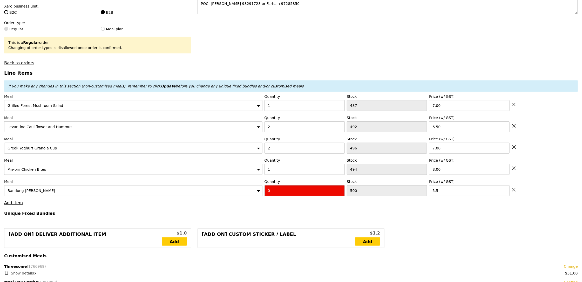
click at [271, 192] on input "0" at bounding box center [305, 190] width 80 height 11
type input "1"
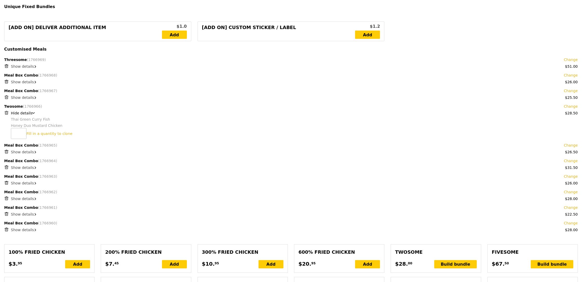
type input "Loading..."
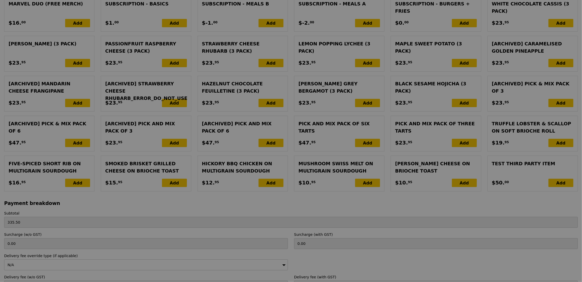
type input "0.00"
type input "13.76"
type input "15.00"
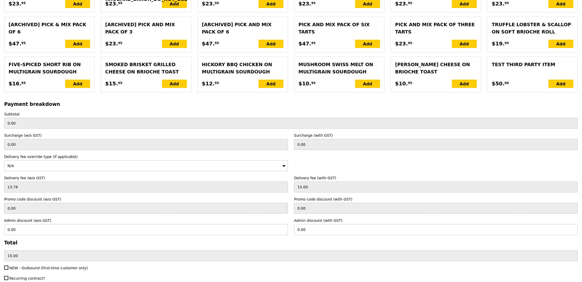
scroll to position [1324, 0]
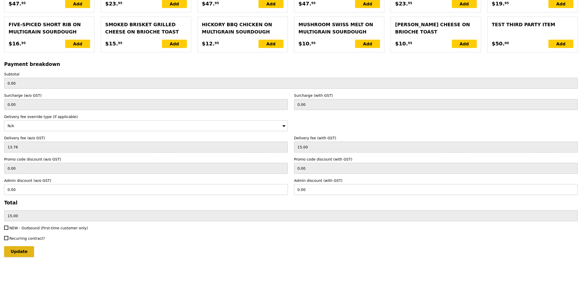
click at [21, 253] on input "Update" at bounding box center [19, 251] width 30 height 11
type input "Loading..."
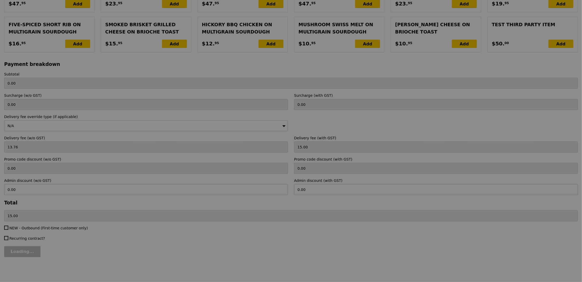
type input "341.00"
type input "3.62"
type input "3.95"
type input "344.95"
type input "Update"
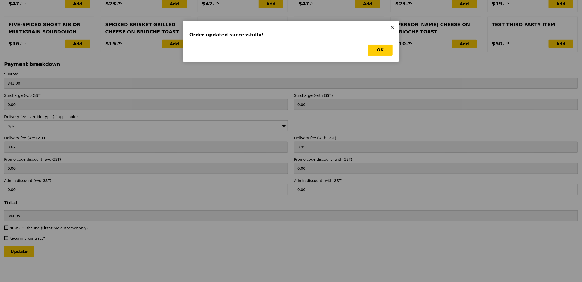
scroll to position [0, 0]
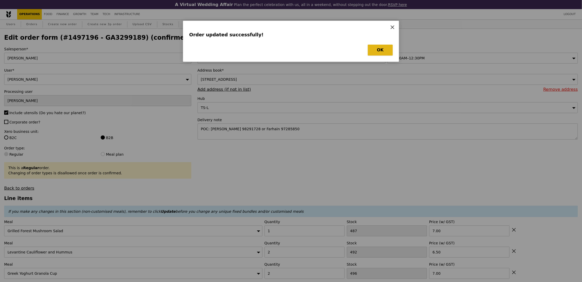
click at [378, 47] on button "OK" at bounding box center [380, 50] width 25 height 11
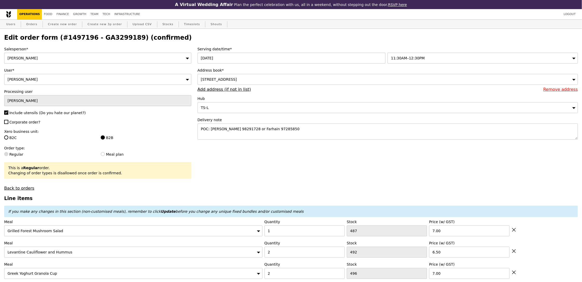
click at [93, 39] on h2 "Edit order form (#1497196 - GA3299189) (confirmed)" at bounding box center [291, 37] width 574 height 7
copy h2 "GA3299189"
click at [32, 22] on link "Orders" at bounding box center [31, 24] width 15 height 9
select select "100"
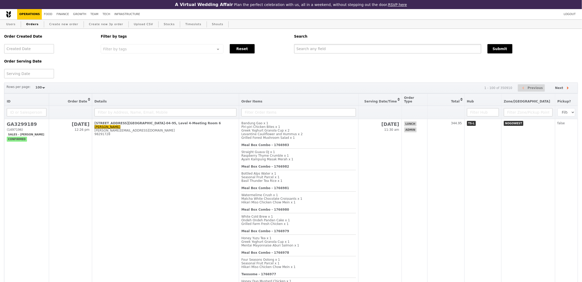
click at [358, 47] on input "text" at bounding box center [387, 48] width 187 height 9
paste input "GA3299189"
type input "GA3299189"
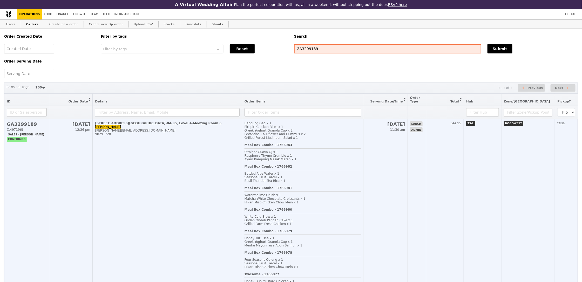
click at [464, 172] on td "344.95" at bounding box center [445, 236] width 38 height 235
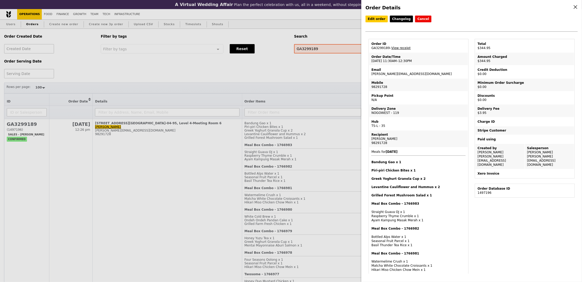
click at [396, 72] on td "Email elizabeth.poey@ntu.edu.sg" at bounding box center [418, 72] width 98 height 12
copy td "elizabeth.poey@ntu.edu.sg"
click at [239, 71] on div "Order Details Edit order Changelog Cancel Order ID GA3299189 – View receipt Ord…" at bounding box center [291, 141] width 582 height 282
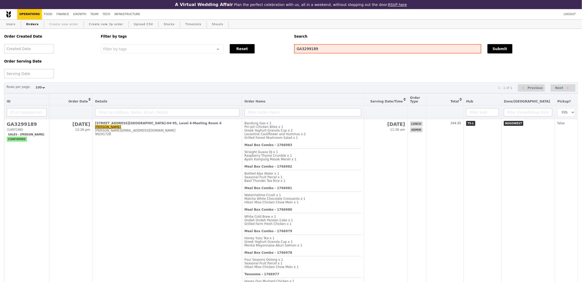
click at [65, 25] on link "Create new order" at bounding box center [63, 24] width 33 height 9
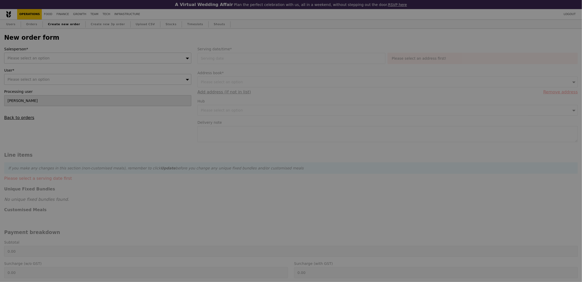
type input "Confirm"
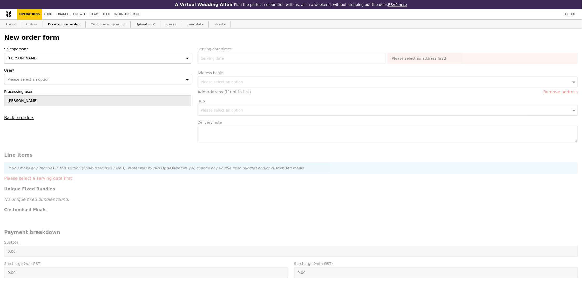
click at [35, 22] on link "Orders" at bounding box center [31, 24] width 15 height 9
select select "100"
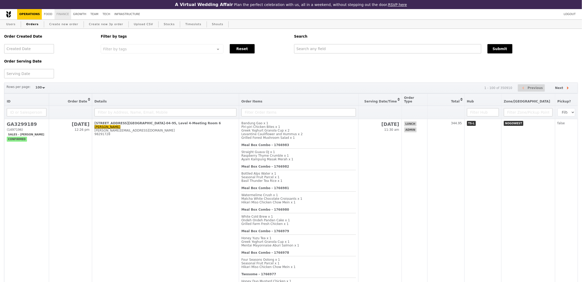
click at [62, 17] on link "Finance" at bounding box center [63, 14] width 17 height 10
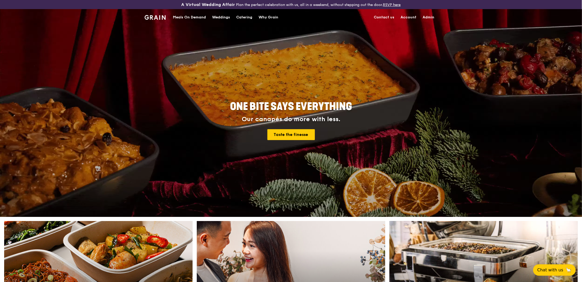
click at [196, 20] on div "Meals On Demand" at bounding box center [189, 18] width 33 height 16
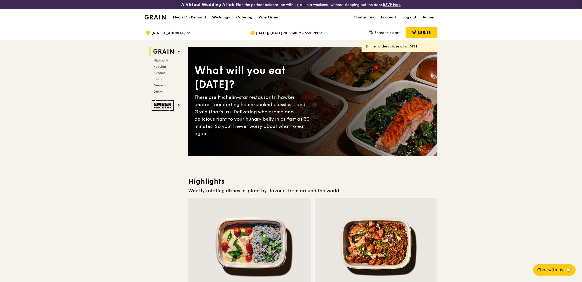
click at [273, 34] on span "Oct 8, Today at 5:30PM–6:30PM" at bounding box center [287, 34] width 62 height 6
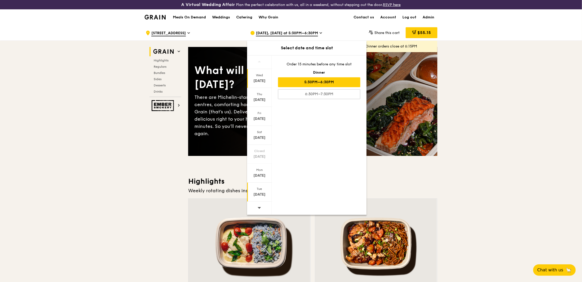
click at [264, 194] on div "Oct 14" at bounding box center [259, 194] width 23 height 5
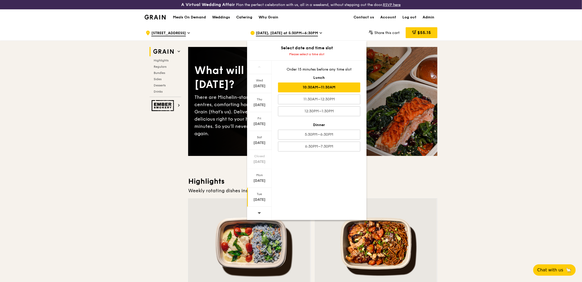
click at [339, 87] on div "10:30AM–11:30AM" at bounding box center [319, 88] width 82 height 10
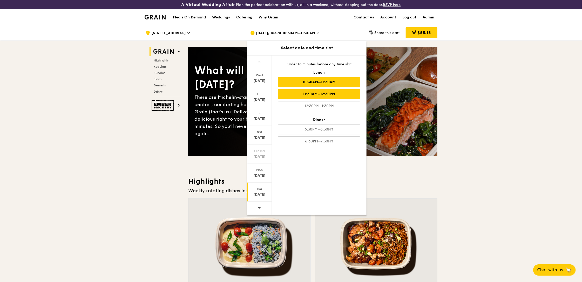
click at [328, 94] on div "11:30AM–12:30PM" at bounding box center [319, 94] width 82 height 10
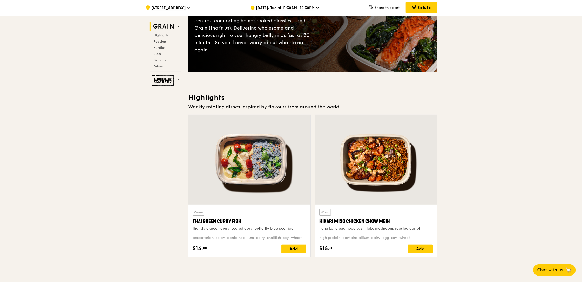
scroll to position [84, 0]
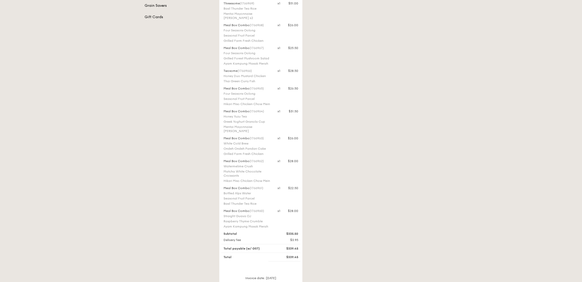
scroll to position [152, 0]
click at [255, 219] on div "Ayam Kampung Masak Merah" at bounding box center [248, 219] width 48 height 4
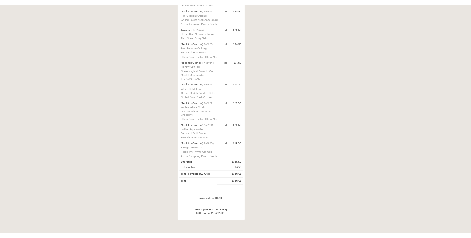
scroll to position [190, 0]
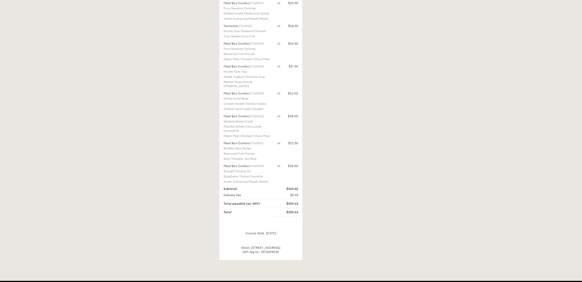
drag, startPoint x: 279, startPoint y: 182, endPoint x: 221, endPoint y: 163, distance: 61.2
click at [221, 163] on div "Pending payment Your Grain Order #GA3299189 48 Nanyang Avenue, #SHHK-04-95, Lev…" at bounding box center [260, 69] width 83 height 382
copy div "Meal Box Combo (1766960) Straight Guava OJ Raspberry Thyme Crumble Ayam Kampung…"
click at [373, 112] on div "Pending payment Your Grain Order #GA3299189 48 Nanyang Avenue, #SHHK-04-95, Lev…" at bounding box center [328, 69] width 224 height 382
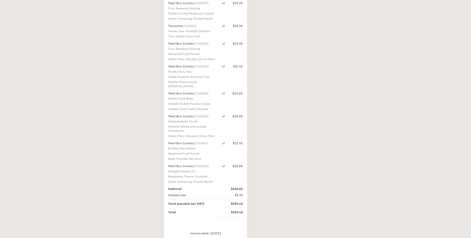
drag, startPoint x: 208, startPoint y: 158, endPoint x: 168, endPoint y: 144, distance: 42.8
click at [168, 144] on div "Meal Box Combo (1766961) Bottled Alps Water Seasonal Fruit Parcel Basil Thunder…" at bounding box center [192, 151] width 54 height 21
copy div "Meal Box Combo (1766961) Bottled Alps Water Seasonal Fruit Parcel Basil Thunder…"
drag, startPoint x: 223, startPoint y: 137, endPoint x: 165, endPoint y: 116, distance: 61.3
click at [165, 116] on div "Meal Box Combo (1766962) Watermelime Crush Matcha White Chocolate Croissants Hi…" at bounding box center [205, 126] width 81 height 25
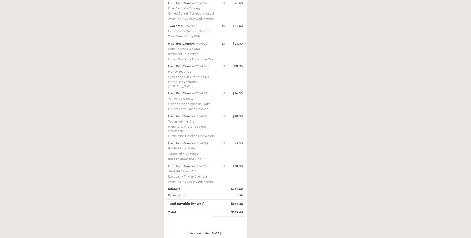
copy div "Meal Box Combo (1766962) Watermelime Crush Matcha White Chocolate Croissants Hi…"
drag, startPoint x: 213, startPoint y: 109, endPoint x: 166, endPoint y: 92, distance: 49.4
click at [166, 92] on div "Meal Box Combo (1766963) White Cold Brew Ondeh Ondeh Pandan Cake Grilled Farm F…" at bounding box center [192, 101] width 54 height 21
copy div "Meal Box Combo (1766963) White Cold Brew Ondeh Ondeh Pandan Cake Grilled Farm F…"
drag, startPoint x: 189, startPoint y: 83, endPoint x: 168, endPoint y: 76, distance: 21.9
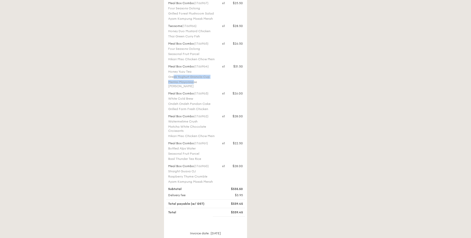
click at [168, 76] on div "Meal Box Combo (1766964) Honey Yuzu Tea Greek Yoghurt Granola Cup Mentai Mayonn…" at bounding box center [192, 76] width 54 height 25
drag, startPoint x: 182, startPoint y: 85, endPoint x: 167, endPoint y: 67, distance: 23.8
click at [167, 67] on div "Meal Box Combo (1766964) Honey Yuzu Tea Greek Yoghurt Granola Cup Mentai Mayonn…" at bounding box center [192, 76] width 54 height 25
copy div "Meal Box Combo (1766964) Honey Yuzu Tea Greek Yoghurt Granola Cup Mentai Mayonn…"
drag, startPoint x: 216, startPoint y: 59, endPoint x: 166, endPoint y: 44, distance: 52.2
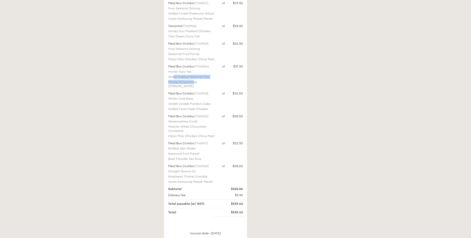
click at [166, 44] on div "Meal Box Combo (1766965) Four Seasons Oolong Seasonal Fruit Parcel Hikari Miso …" at bounding box center [192, 52] width 54 height 21
copy div "Meal Box Combo (1766965) Four Seasons Oolong Seasonal Fruit Parcel Hikari Miso …"
drag, startPoint x: 200, startPoint y: 36, endPoint x: 164, endPoint y: 25, distance: 38.0
click at [164, 25] on div "Pending payment Your Grain Order #GA3299189 48 Nanyang Avenue, #SHHK-04-95, Lev…" at bounding box center [273, 69] width 224 height 382
copy div "Twosome (1766966) Honey Duo Mustard Chicken Thai Green Curry Fish"
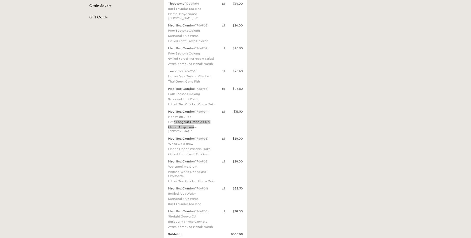
scroll to position [143, 0]
drag, startPoint x: 215, startPoint y: 66, endPoint x: 163, endPoint y: 49, distance: 54.7
click at [163, 49] on div "Pending payment Your Grain Order #GA3299189 48 Nanyang Avenue, #SHHK-04-95, Lev…" at bounding box center [273, 116] width 224 height 382
copy div "Meal Box Combo (1766967) Four Seasons Oolong Grilled Forest Mushroom Salad Ayam…"
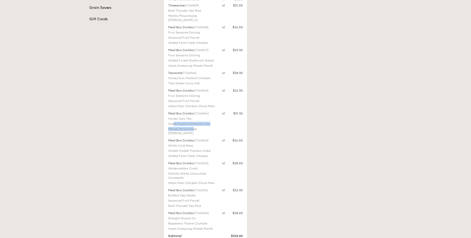
drag, startPoint x: 211, startPoint y: 44, endPoint x: 166, endPoint y: 27, distance: 48.0
click at [166, 27] on div "Meal Box Combo (1766968) Four Seasons Oolong Seasonal Fruit Parcel Grilled Farm…" at bounding box center [192, 35] width 54 height 21
copy div "Meal Box Combo (1766968) Four Seasons Oolong Seasonal Fruit Parcel Grilled Farm…"
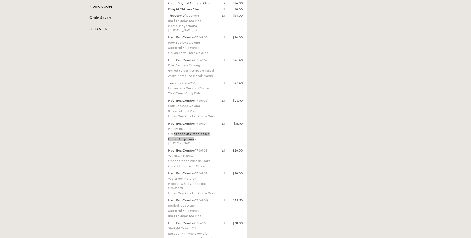
scroll to position [132, 0]
drag, startPoint x: 193, startPoint y: 33, endPoint x: 168, endPoint y: 17, distance: 29.9
click at [168, 17] on div "Threesome (1766969) Basil Thunder Tea Rice Mentai Mayonnaise Aburi Salmon x2" at bounding box center [192, 24] width 54 height 20
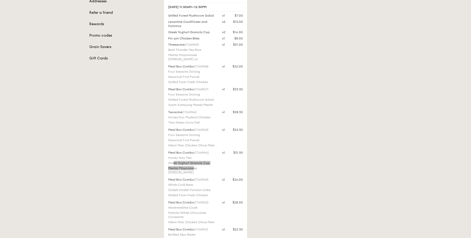
scroll to position [103, 0]
click at [200, 41] on div "Grilled Forest Mushroom Salad x1 $7.00 Levantine Cauliflower and Hummus x2 $13.…" at bounding box center [205, 143] width 79 height 258
drag, startPoint x: 202, startPoint y: 39, endPoint x: 167, endPoint y: 16, distance: 41.5
click at [167, 16] on div "Grilled Forest Mushroom Salad x1 $7.00 Levantine Cauliflower and Hummus x2 $13.…" at bounding box center [205, 143] width 79 height 258
click at [306, 83] on div "Pending payment Your Grain Order #GA3299189 48 Nanyang Avenue, #SHHK-04-95, Lev…" at bounding box center [273, 156] width 224 height 382
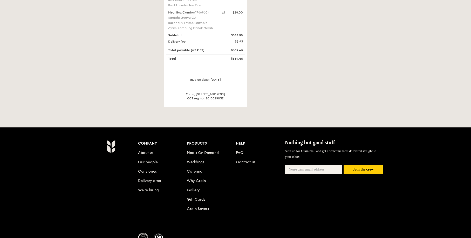
scroll to position [304, 0]
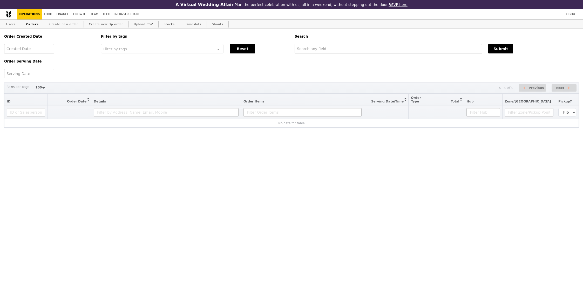
select select "100"
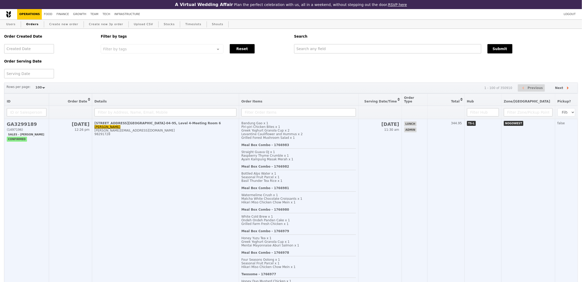
click at [186, 155] on td "[STREET_ADDRESS]-04-95, Level 4-Meeting Room 6 [PERSON_NAME] [PERSON_NAME][EMAI…" at bounding box center [165, 236] width 147 height 235
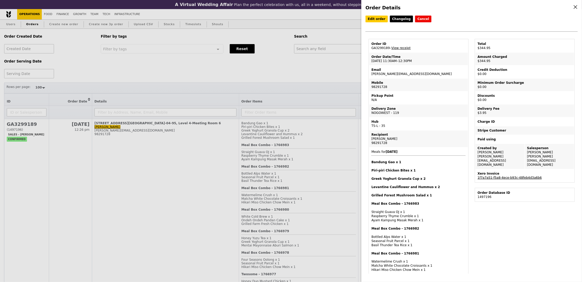
click at [496, 176] on link "1f7a7a51-f5a8-4ece-b93c-48feb4d3a6b6" at bounding box center [510, 178] width 64 height 4
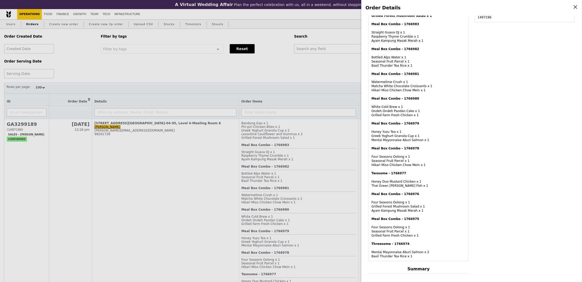
click at [409, 252] on div "Threesome - 1766974 Mentai Mayonnaise Aburi Salmon x 2 Basil Thunder Tea Rice x…" at bounding box center [418, 250] width 94 height 17
drag, startPoint x: 420, startPoint y: 255, endPoint x: 376, endPoint y: 104, distance: 157.7
click at [376, 104] on span "Meals for 2025-10-14 Bandung Gao x 1 Piri-piri Chicken Bites x 1 Greek Yoghurt …" at bounding box center [418, 114] width 94 height 288
click at [466, 84] on td "Meals for 2025-10-14 Bandung Gao x 1 Piri-piri Chicken Bites x 1 Greek Yoghurt …" at bounding box center [418, 114] width 98 height 293
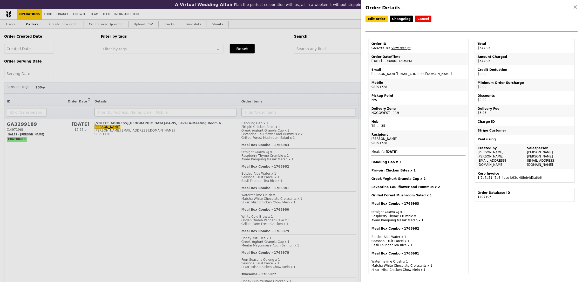
scroll to position [2, 0]
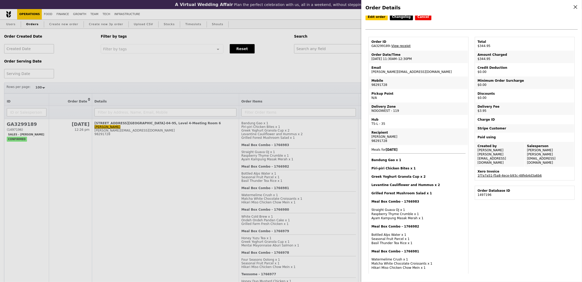
click at [404, 45] on link "View receipt" at bounding box center [400, 46] width 19 height 4
